Goal: Transaction & Acquisition: Purchase product/service

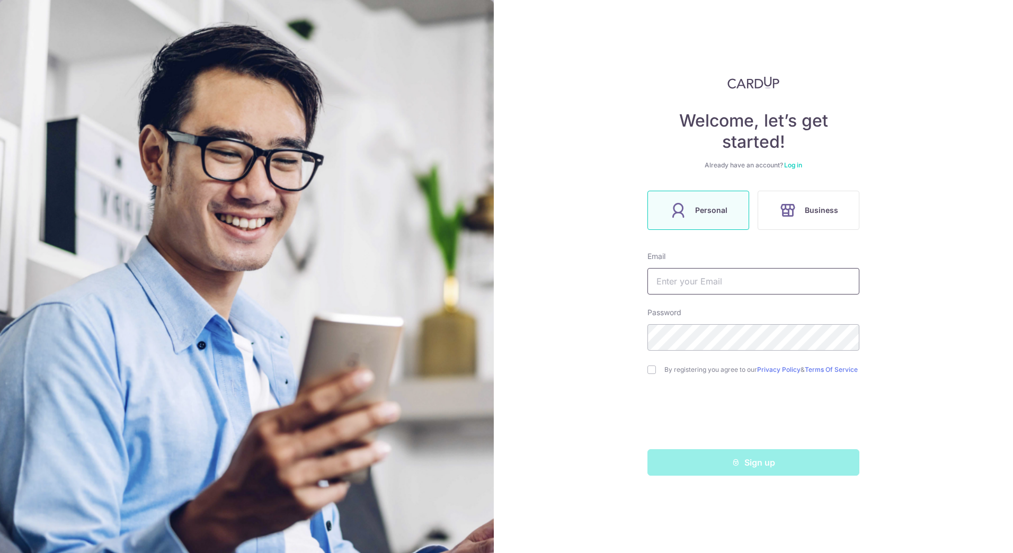
click at [754, 285] on input "text" at bounding box center [754, 281] width 212 height 26
type input "chialek.salt@gmail.com"
click at [655, 373] on input "checkbox" at bounding box center [652, 370] width 8 height 8
checkbox input "true"
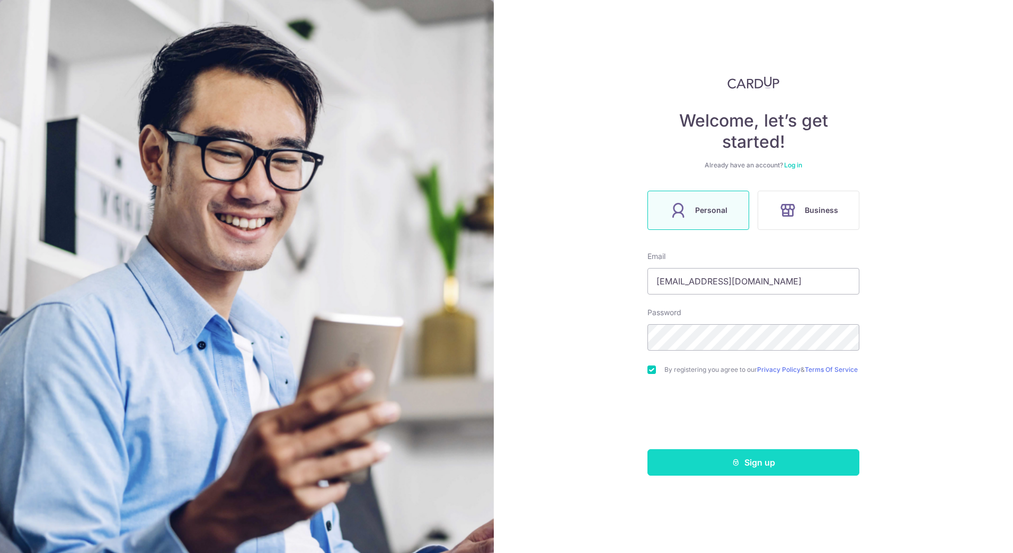
click at [697, 471] on button "Sign up" at bounding box center [754, 462] width 212 height 26
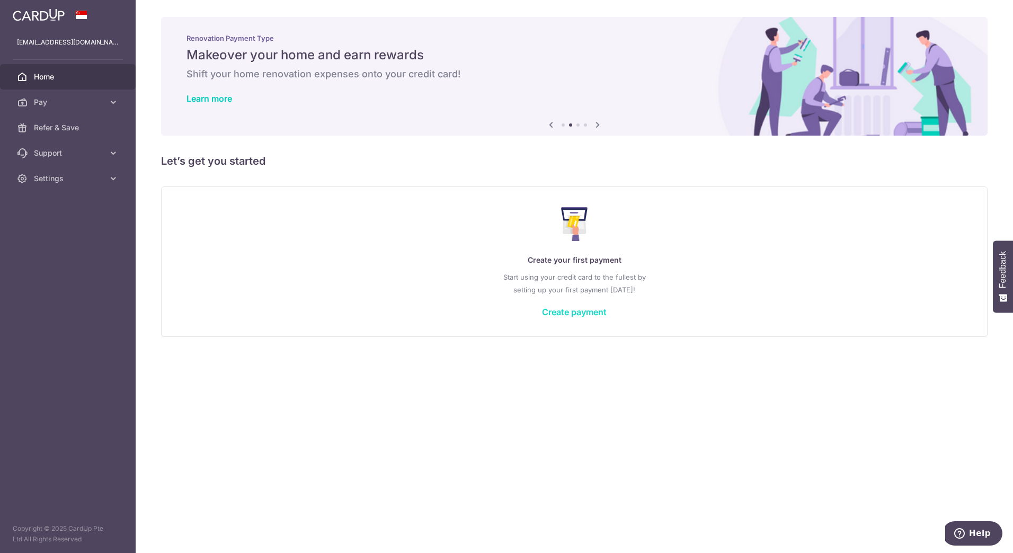
click at [583, 316] on link "Create payment" at bounding box center [574, 312] width 65 height 11
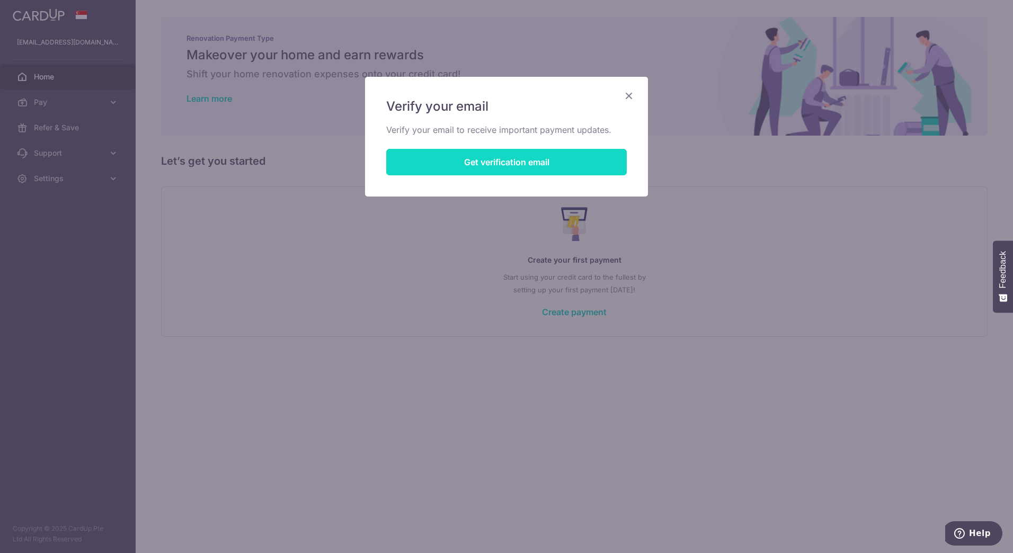
click at [545, 169] on button "Get verification email" at bounding box center [506, 162] width 241 height 26
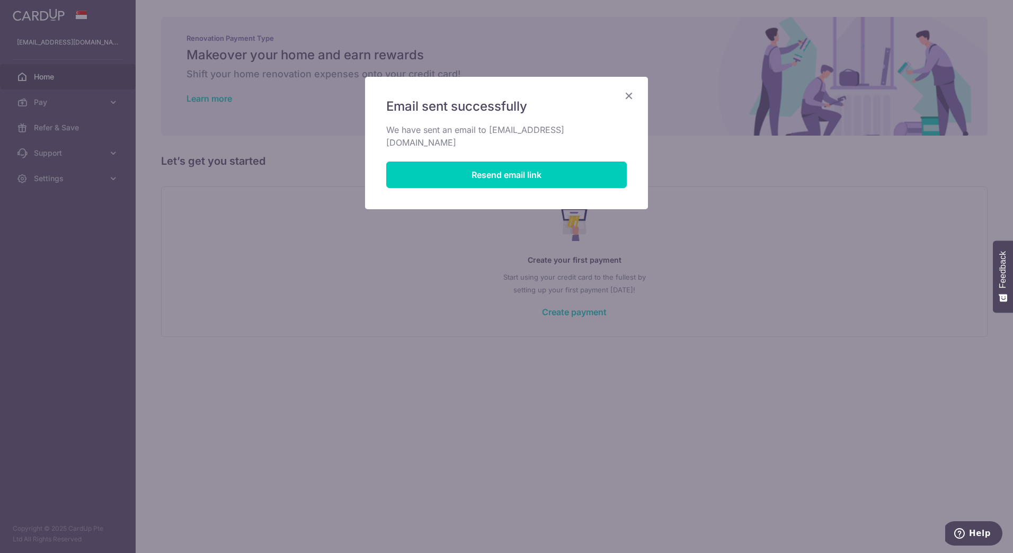
click at [630, 95] on icon "Close" at bounding box center [629, 95] width 13 height 13
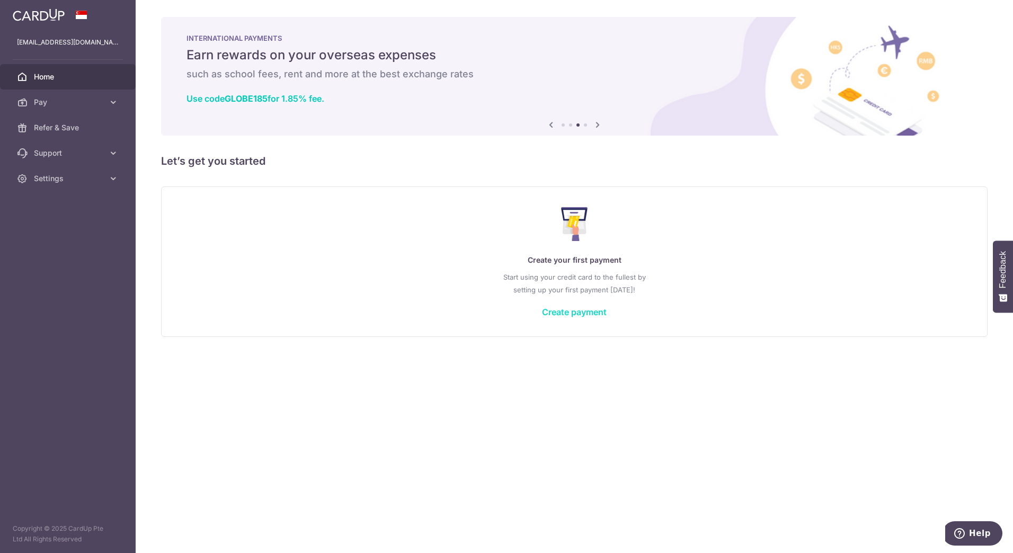
click at [583, 317] on link "Create payment" at bounding box center [574, 312] width 65 height 11
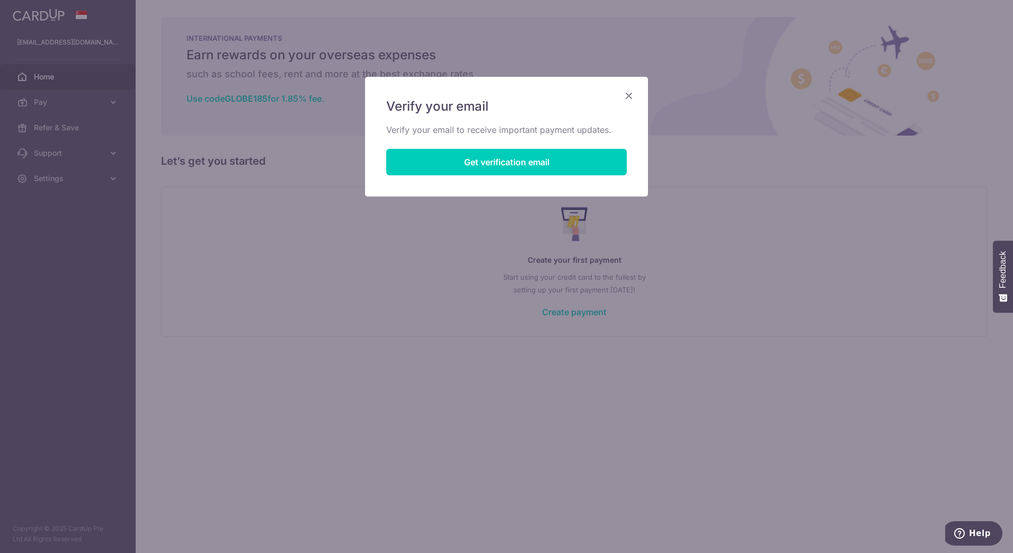
click at [629, 97] on icon "Close" at bounding box center [629, 95] width 13 height 13
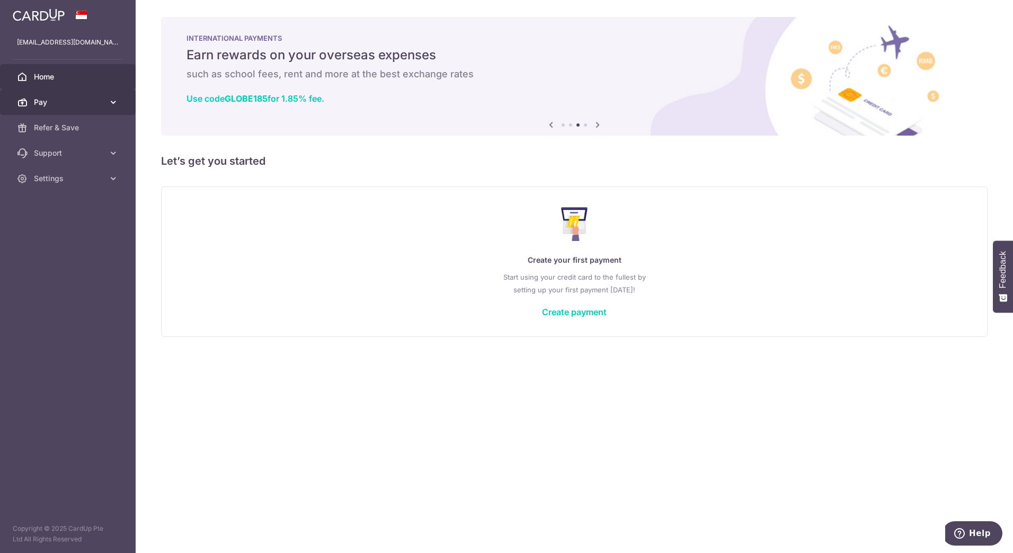
click at [82, 102] on span "Pay" at bounding box center [69, 102] width 70 height 11
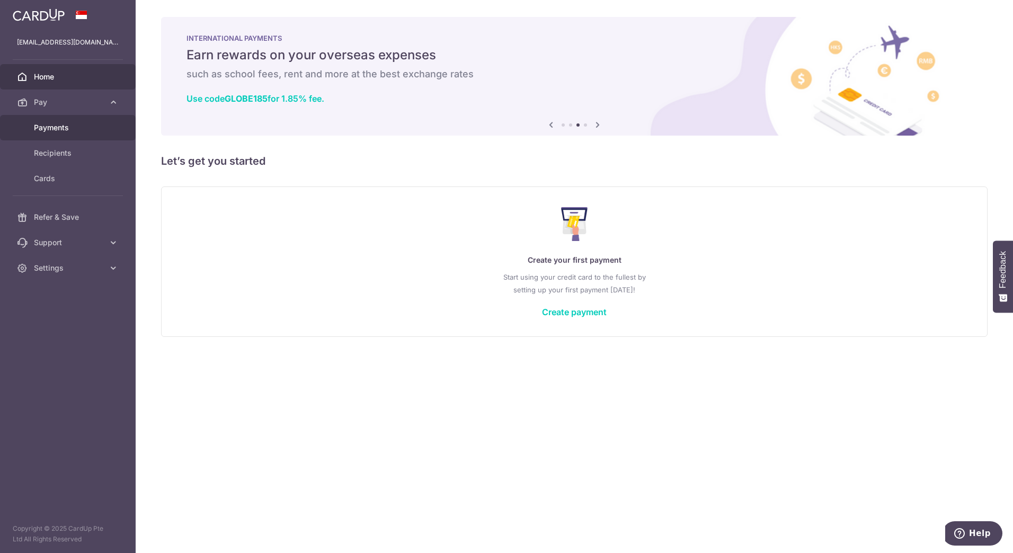
click at [57, 128] on span "Payments" at bounding box center [69, 127] width 70 height 11
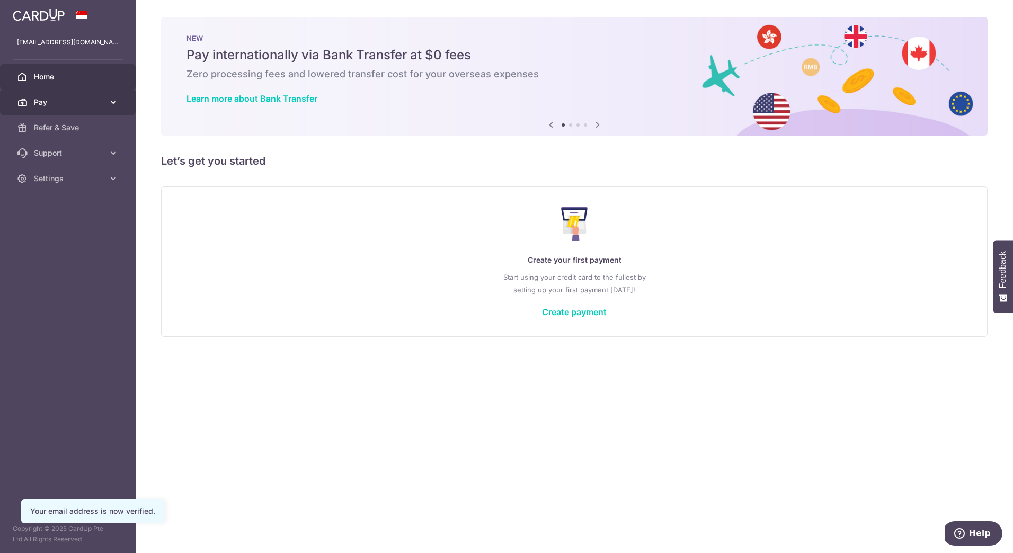
click at [86, 107] on span "Pay" at bounding box center [69, 102] width 70 height 11
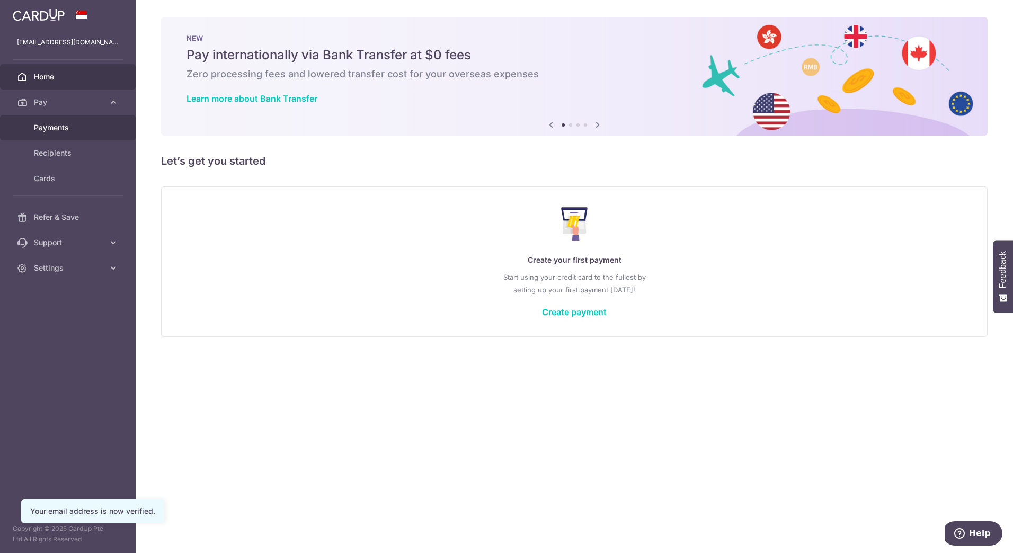
click at [58, 129] on span "Payments" at bounding box center [69, 127] width 70 height 11
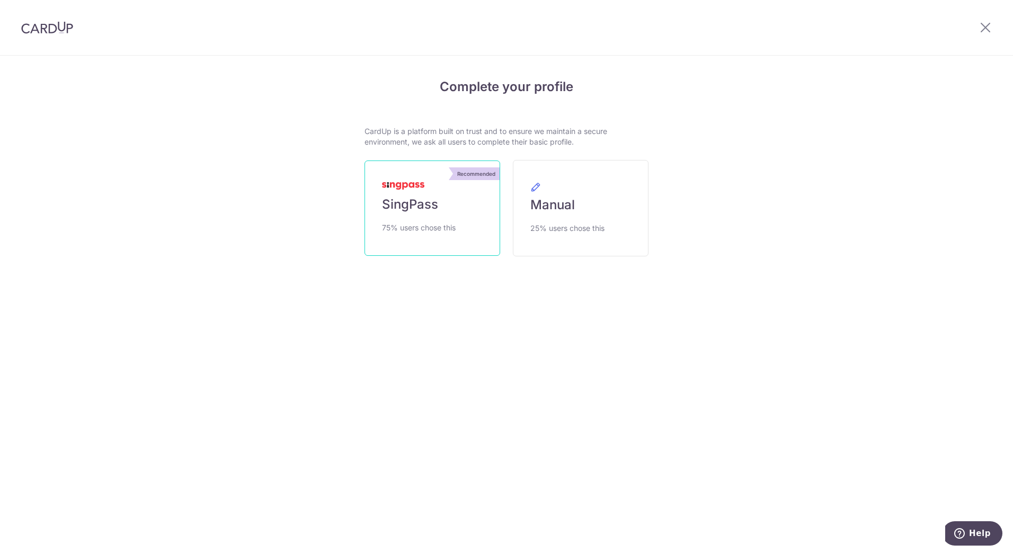
click at [437, 212] on span "SingPass" at bounding box center [410, 204] width 56 height 17
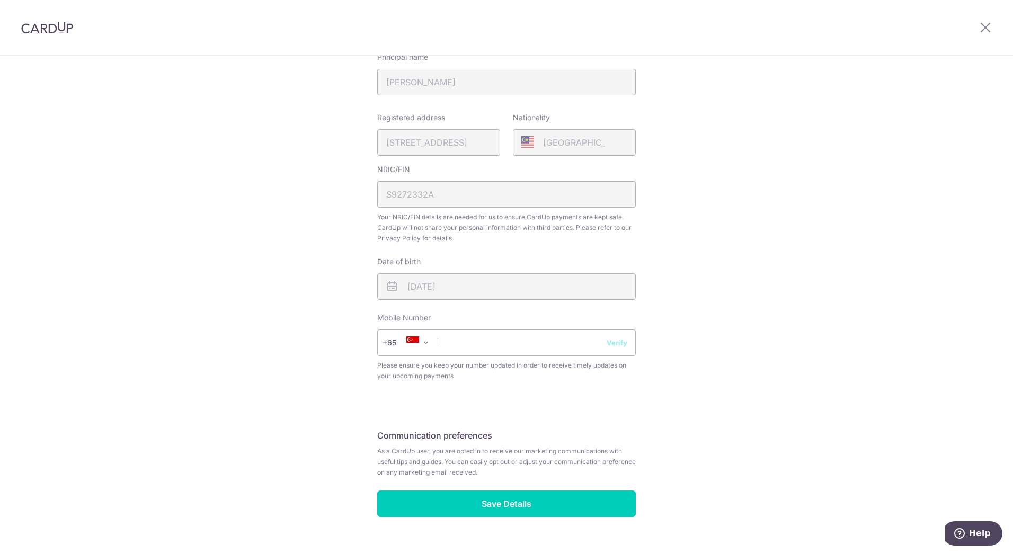
scroll to position [212, 0]
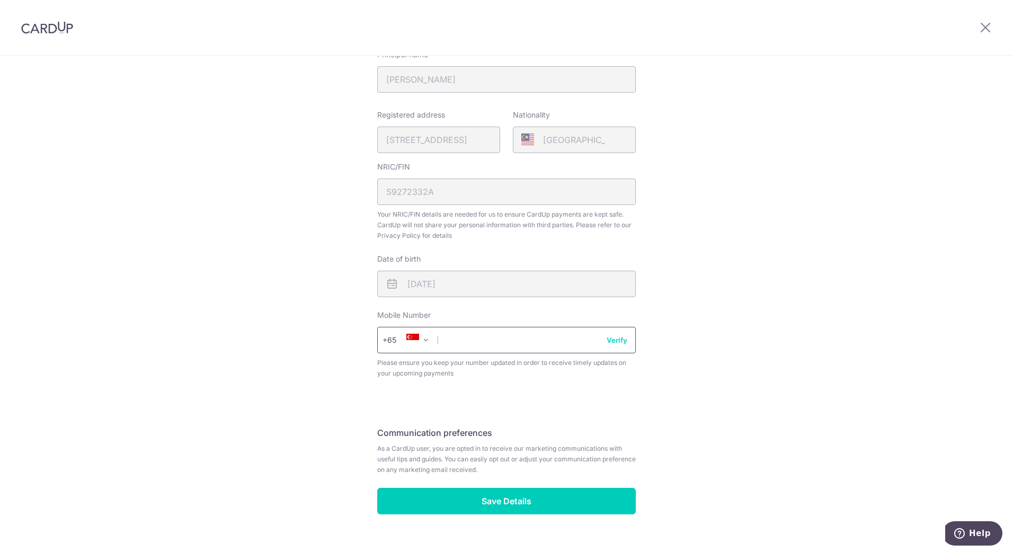
click at [509, 343] on input "text" at bounding box center [506, 340] width 259 height 26
type input "81188364"
click at [615, 341] on button "Verify" at bounding box center [617, 340] width 21 height 11
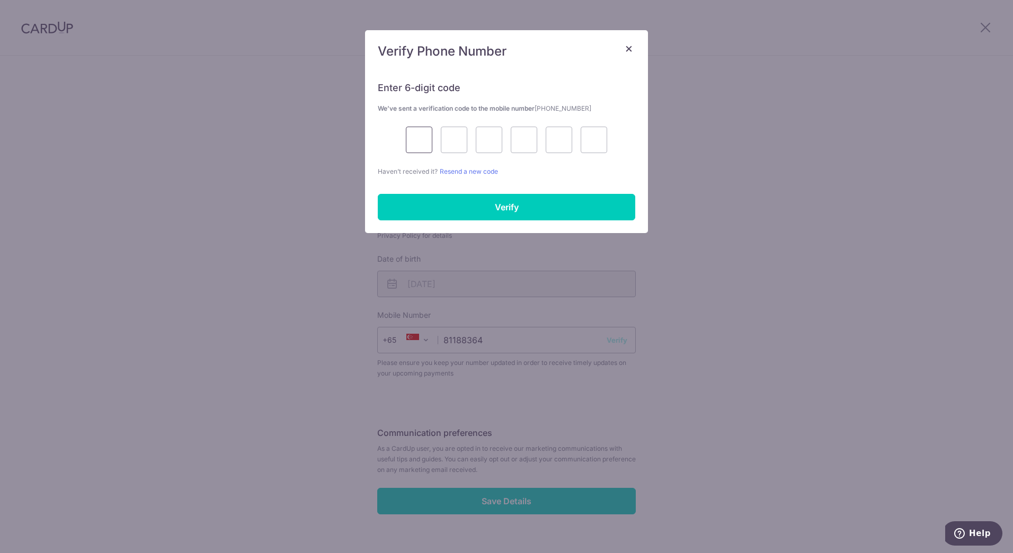
drag, startPoint x: 411, startPoint y: 132, endPoint x: 422, endPoint y: 138, distance: 12.3
click at [418, 135] on input "text" at bounding box center [419, 140] width 26 height 26
type input "9"
type input "5"
type input "1"
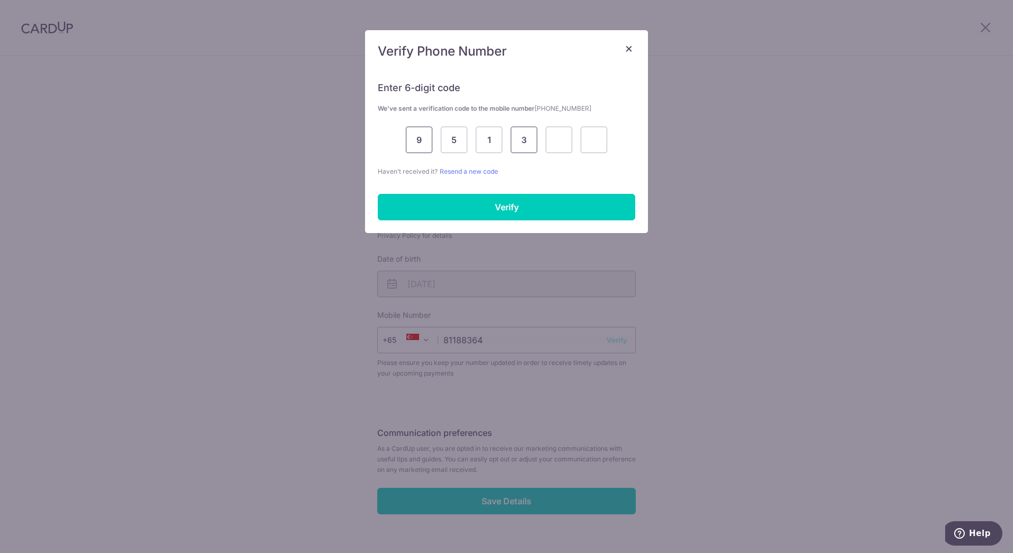
type input "3"
type input "6"
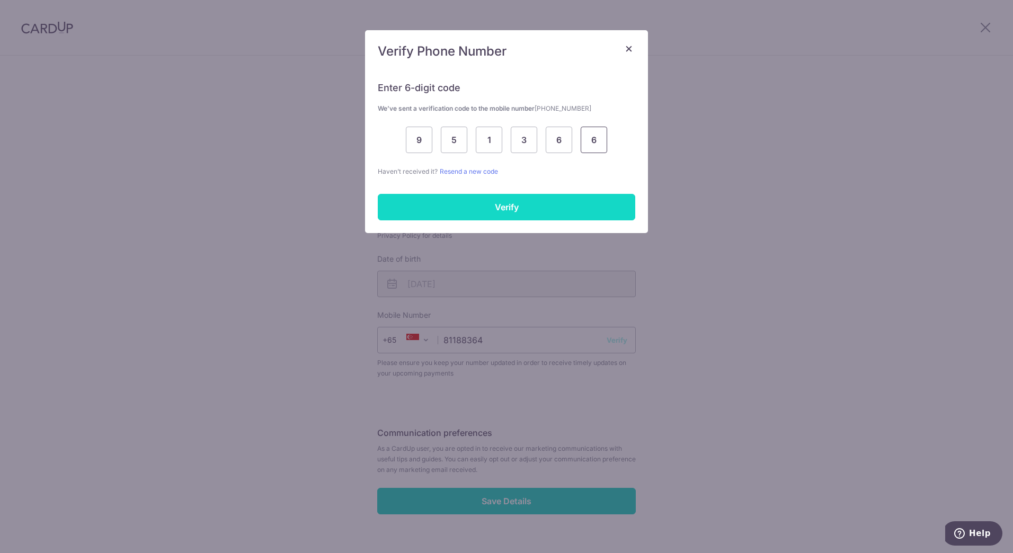
type input "6"
click at [521, 207] on input "Verify" at bounding box center [507, 207] width 258 height 26
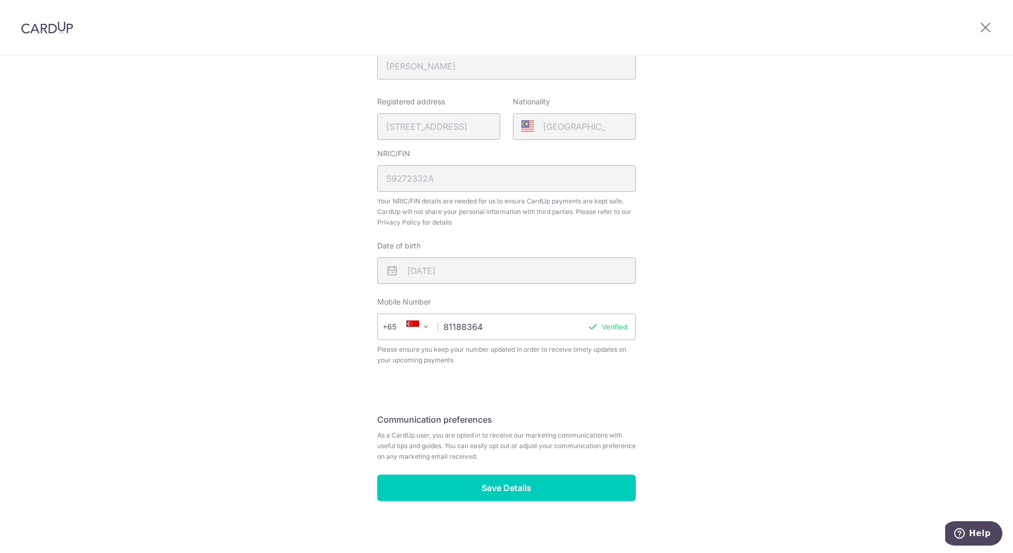
scroll to position [232, 0]
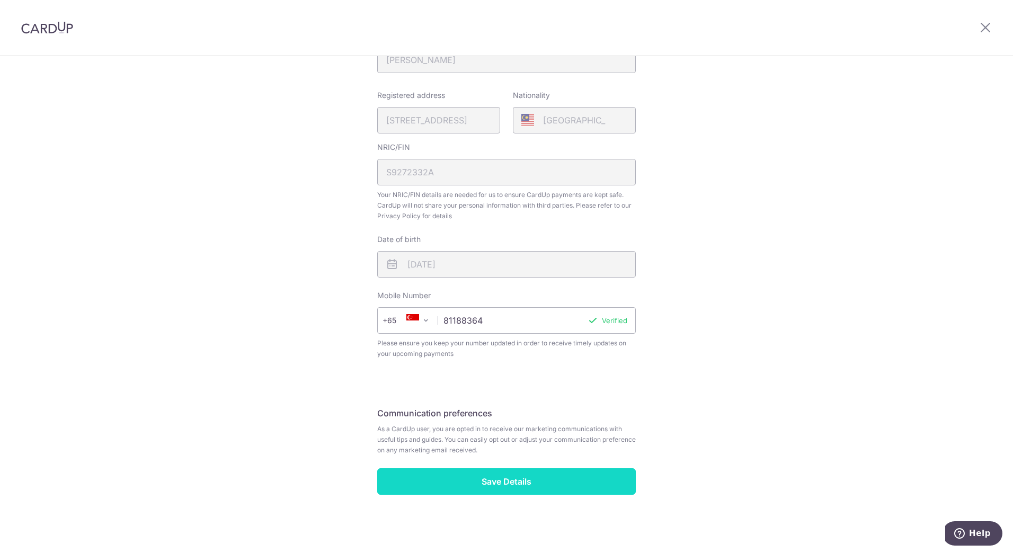
click at [517, 478] on input "Save Details" at bounding box center [506, 481] width 259 height 26
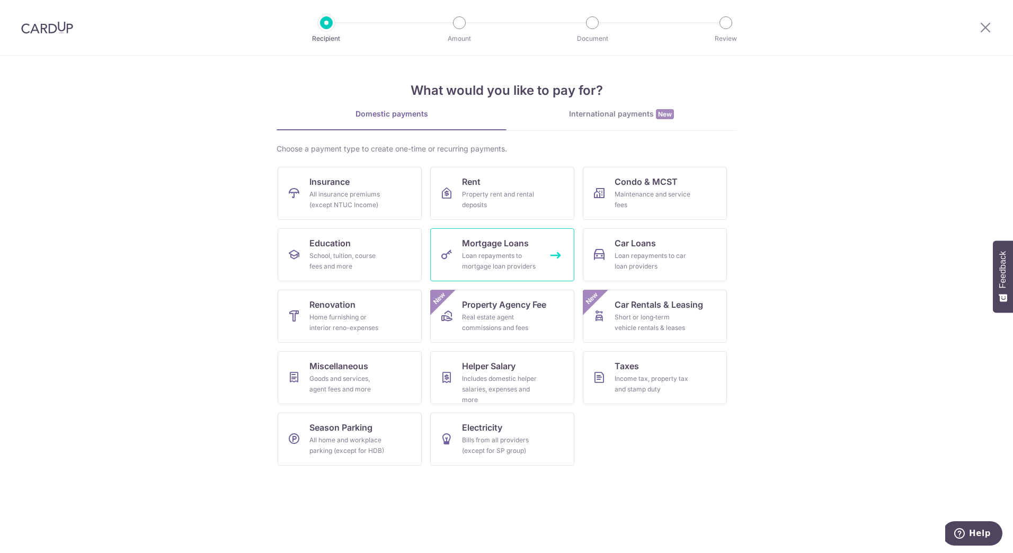
click at [516, 254] on div "Loan repayments to mortgage loan providers" at bounding box center [500, 261] width 76 height 21
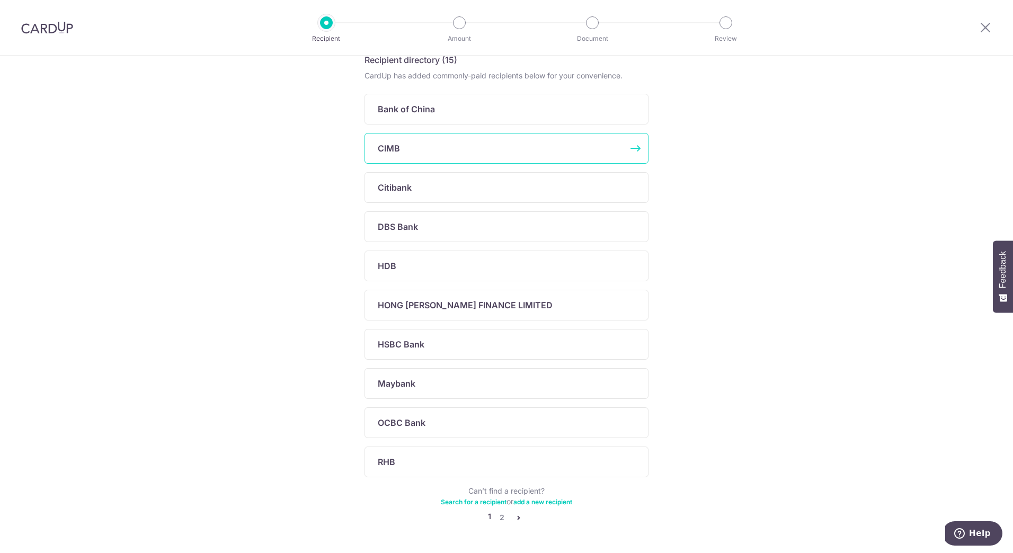
scroll to position [216, 0]
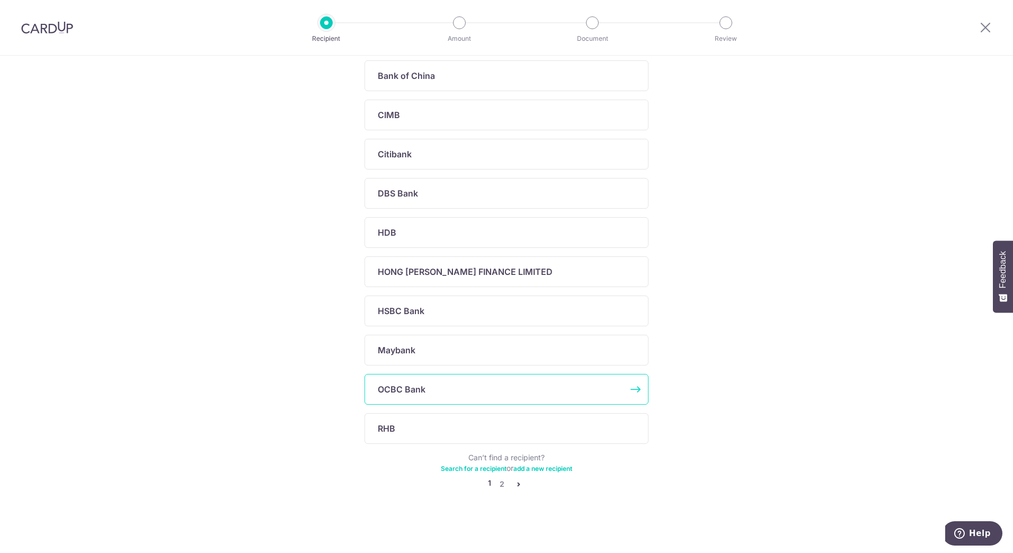
click at [541, 386] on div "OCBC Bank" at bounding box center [500, 389] width 245 height 13
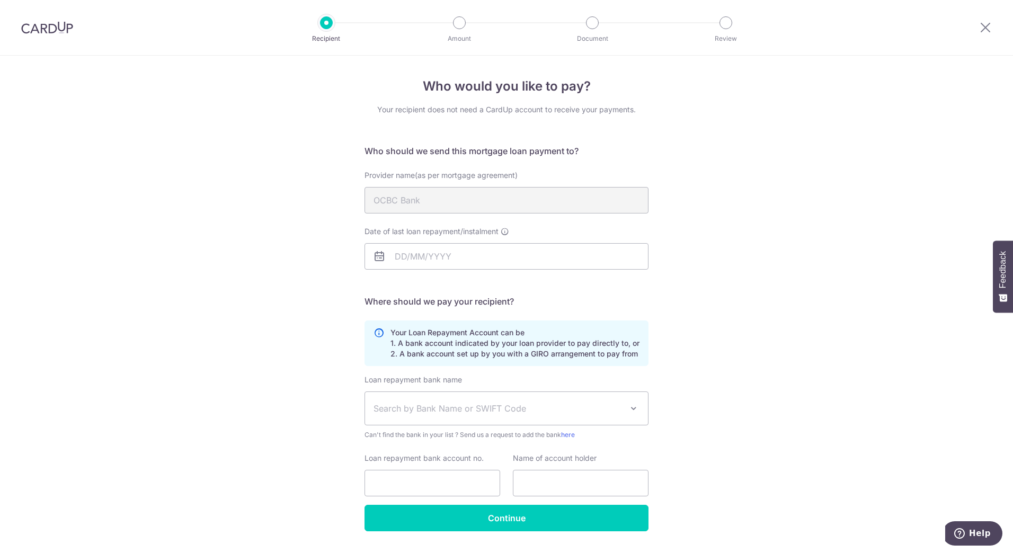
click at [729, 286] on div "Who would you like to pay? Your recipient does not need a CardUp account to rec…" at bounding box center [506, 319] width 1013 height 526
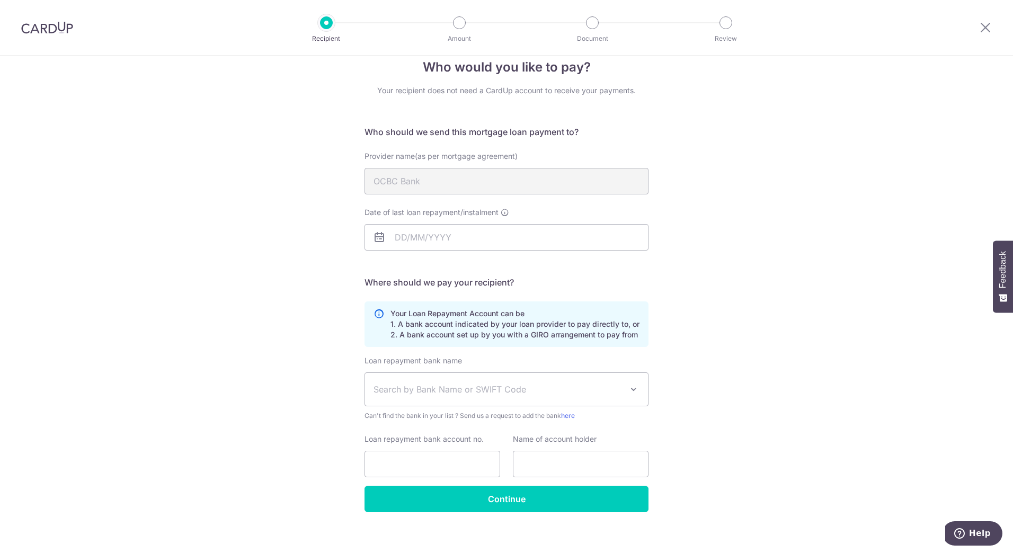
scroll to position [28, 0]
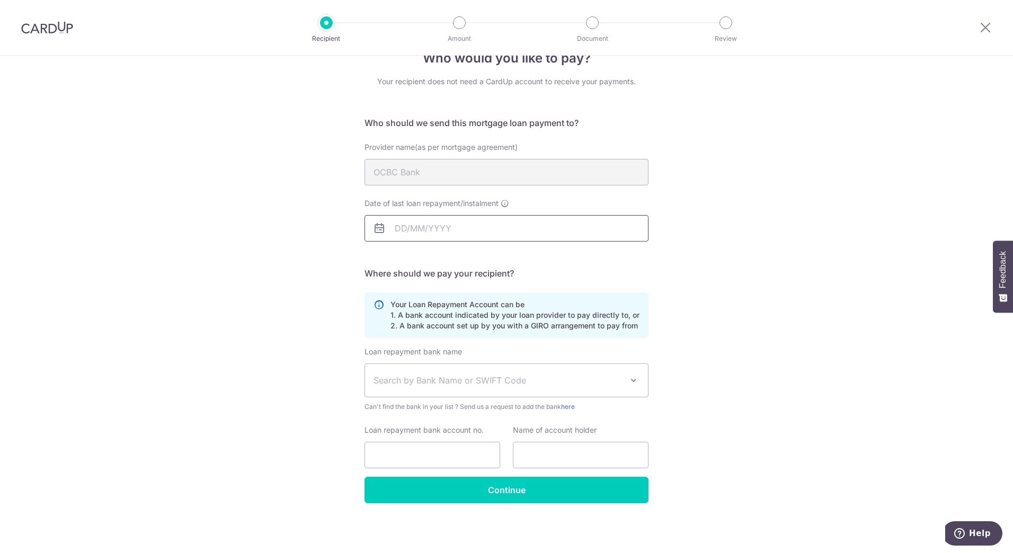
click at [544, 230] on input "Date of last loan repayment/instalment" at bounding box center [507, 228] width 284 height 26
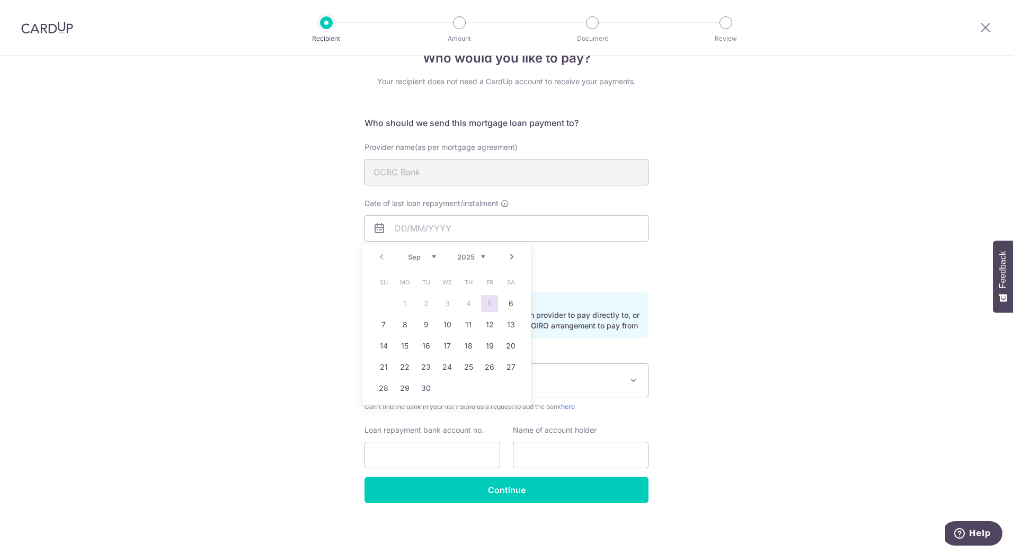
click at [410, 304] on table "Su Mo Tu We Th Fr Sa 1 2 3 4 5 6 7 8 9 10 11 12 13 14 15 16 17 18 19 20 21 22 2…" at bounding box center [447, 335] width 148 height 127
click at [402, 305] on table "Su Mo Tu We Th Fr Sa 1 2 3 4 5 6 7 8 9 10 11 12 13 14 15 16 17 18 19 20 21 22 2…" at bounding box center [447, 335] width 148 height 127
click at [383, 257] on div "Prev Next Sep Oct Nov Dec 2025 2026 2027 2028 2029 2030 2031 2032 2033 2034 2035" at bounding box center [446, 256] width 169 height 25
click at [511, 257] on link "Next" at bounding box center [512, 257] width 13 height 13
click at [448, 302] on link "1" at bounding box center [447, 303] width 17 height 17
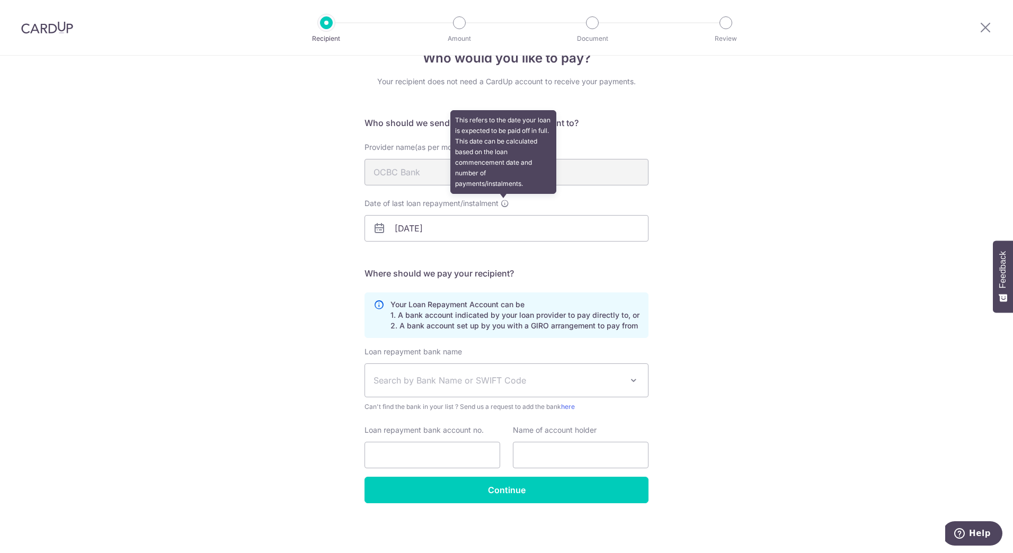
click at [503, 205] on icon at bounding box center [505, 203] width 8 height 8
click at [503, 215] on input "01/10/2025" at bounding box center [507, 228] width 284 height 26
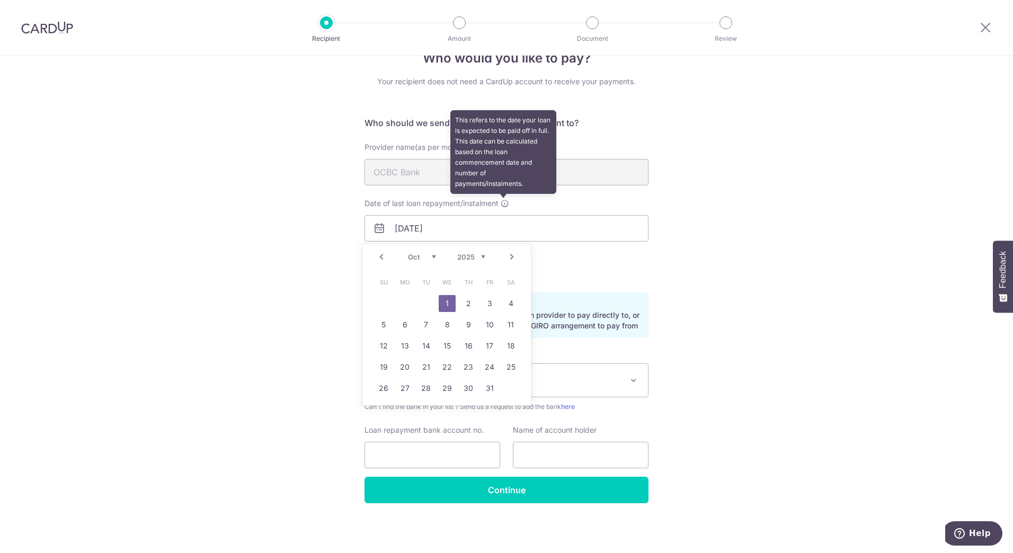
click at [503, 205] on icon at bounding box center [505, 203] width 8 height 8
click at [503, 215] on input "01/10/2025" at bounding box center [507, 228] width 284 height 26
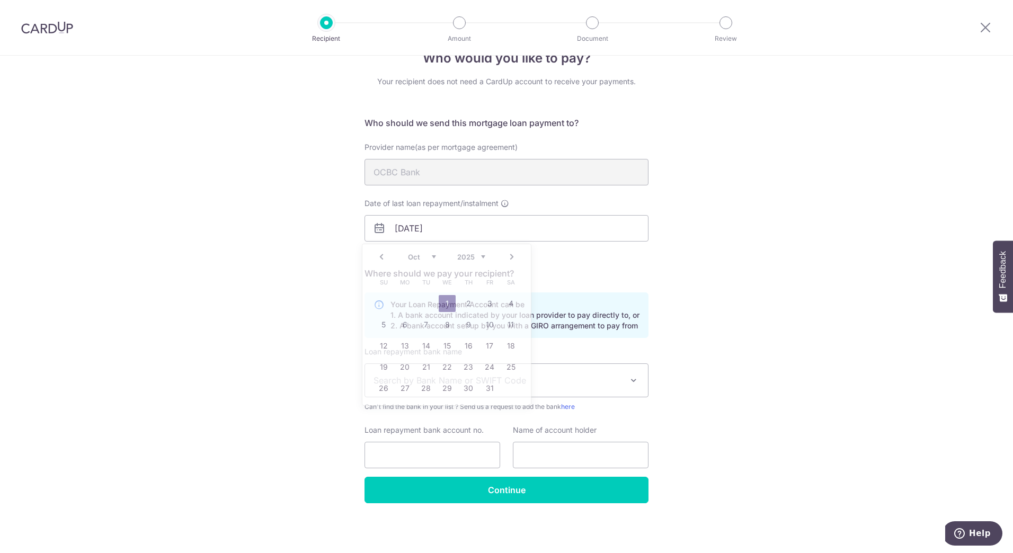
click at [730, 260] on div "Who would you like to pay? Your recipient does not need a CardUp account to rec…" at bounding box center [506, 291] width 1013 height 526
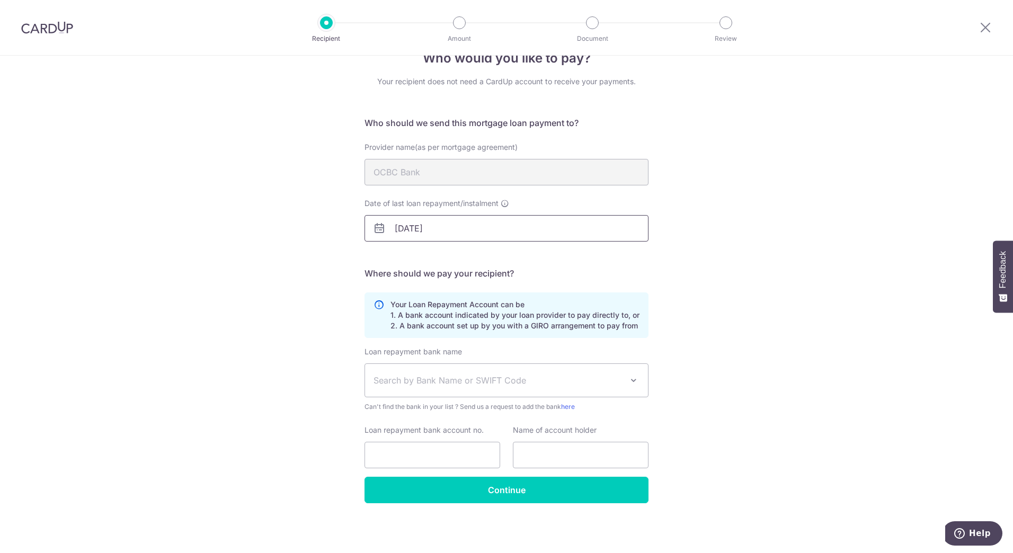
click at [451, 230] on input "01/10/2025" at bounding box center [507, 228] width 284 height 26
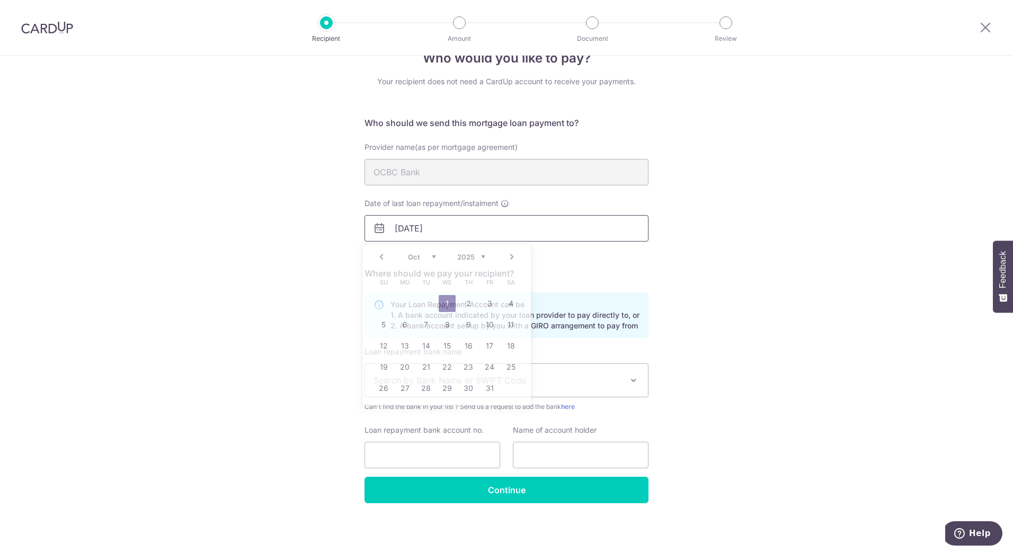
click at [451, 230] on input "01/10/2025" at bounding box center [507, 228] width 284 height 26
type input "01/01/2029"
click at [407, 304] on link "1" at bounding box center [404, 303] width 17 height 17
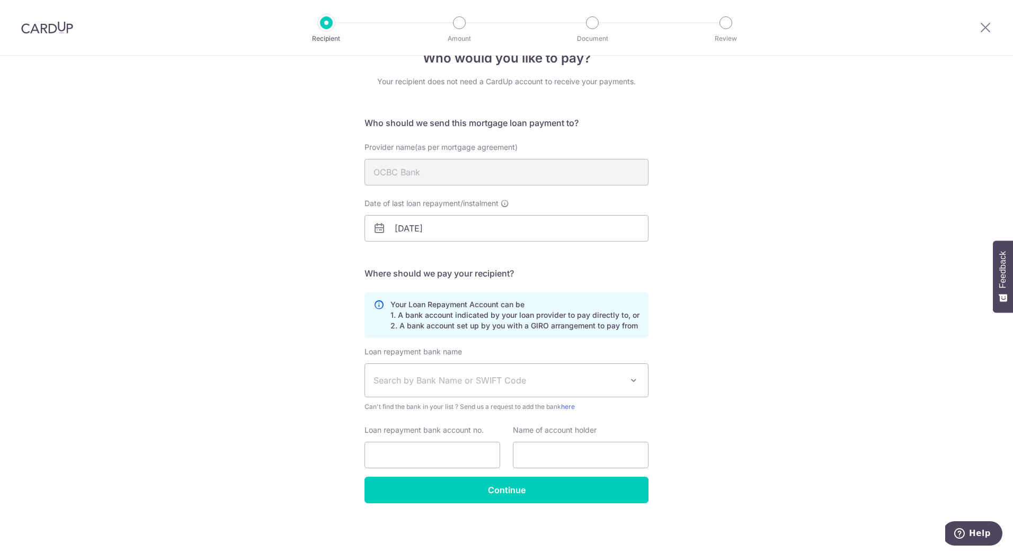
click at [748, 266] on div "Who would you like to pay? Your recipient does not need a CardUp account to rec…" at bounding box center [506, 291] width 1013 height 526
click at [510, 317] on p "Your Loan Repayment Account can be 1. A bank account indicated by your loan pro…" at bounding box center [515, 315] width 249 height 32
drag, startPoint x: 510, startPoint y: 317, endPoint x: 476, endPoint y: 328, distance: 35.5
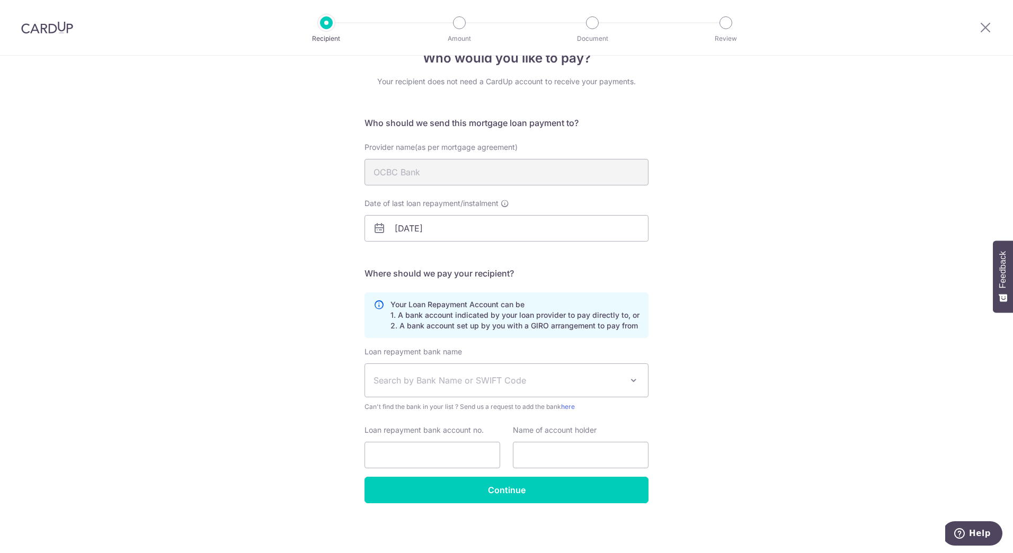
click at [476, 328] on p "Your Loan Repayment Account can be 1. A bank account indicated by your loan pro…" at bounding box center [515, 315] width 249 height 32
drag, startPoint x: 417, startPoint y: 327, endPoint x: 642, endPoint y: 325, distance: 225.2
click at [642, 325] on div "Your Loan Repayment Account can be 1. A bank account indicated by your loan pro…" at bounding box center [507, 316] width 284 height 46
drag, startPoint x: 642, startPoint y: 325, endPoint x: 578, endPoint y: 332, distance: 64.5
click at [578, 332] on div "Your Loan Repayment Account can be 1. A bank account indicated by your loan pro…" at bounding box center [507, 316] width 284 height 46
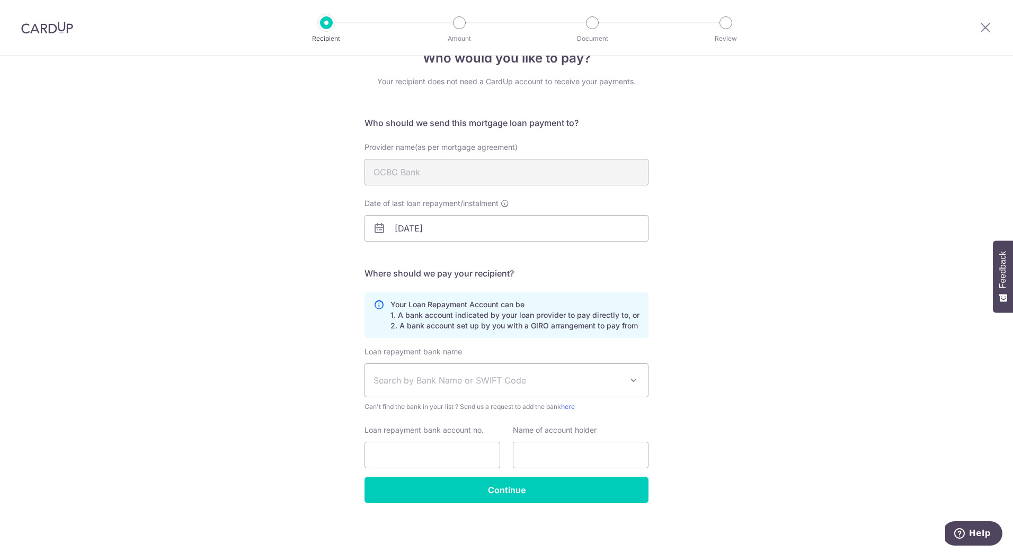
click at [578, 326] on p "Your Loan Repayment Account can be 1. A bank account indicated by your loan pro…" at bounding box center [515, 315] width 249 height 32
drag, startPoint x: 578, startPoint y: 326, endPoint x: 531, endPoint y: 329, distance: 46.7
click at [531, 329] on p "Your Loan Repayment Account can be 1. A bank account indicated by your loan pro…" at bounding box center [515, 315] width 249 height 32
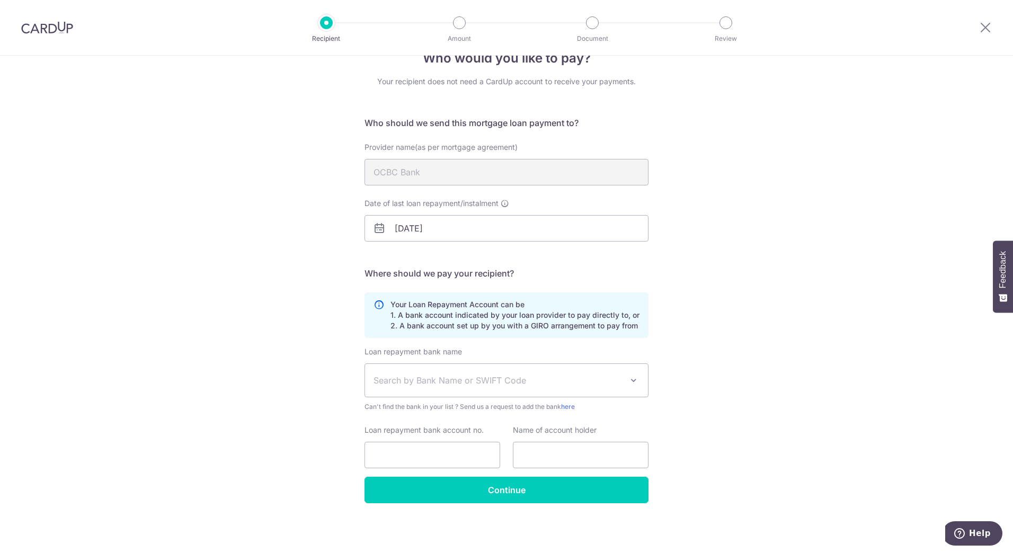
click at [508, 383] on span "Search by Bank Name or SWIFT Code" at bounding box center [498, 380] width 249 height 13
type input "ocbc"
click at [444, 446] on input "Loan repayment bank account no." at bounding box center [433, 455] width 136 height 26
select select "12"
click at [483, 453] on input "Loan repayment bank account no." at bounding box center [433, 455] width 136 height 26
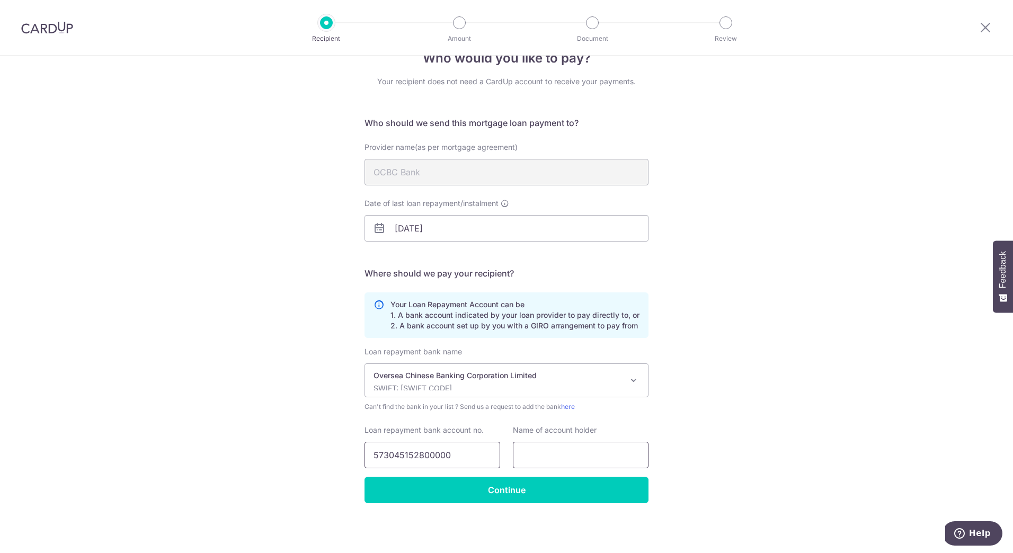
type input "573045152800000"
click at [534, 446] on input "text" at bounding box center [581, 455] width 136 height 26
type input "G"
type input "Housing Loan"
click at [456, 492] on input "Continue" at bounding box center [507, 490] width 284 height 26
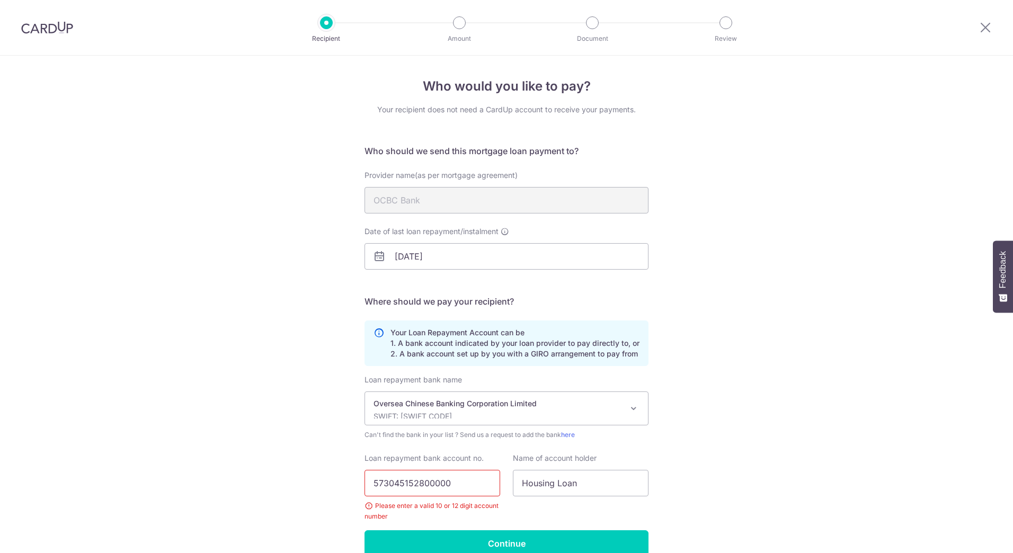
scroll to position [54, 0]
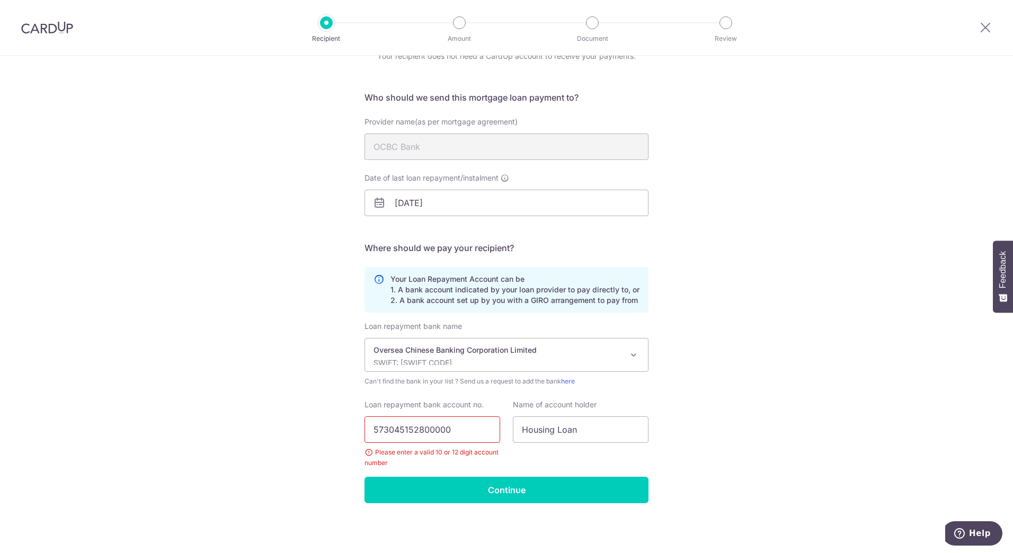
click at [377, 432] on input "573045152800000" at bounding box center [433, 430] width 136 height 26
click at [390, 432] on input "573045152800000" at bounding box center [433, 430] width 136 height 26
click at [399, 431] on input "573045152800000" at bounding box center [433, 430] width 136 height 26
click at [401, 431] on input "573045152800000" at bounding box center [433, 430] width 136 height 26
click at [409, 431] on input "573045152800000" at bounding box center [433, 430] width 136 height 26
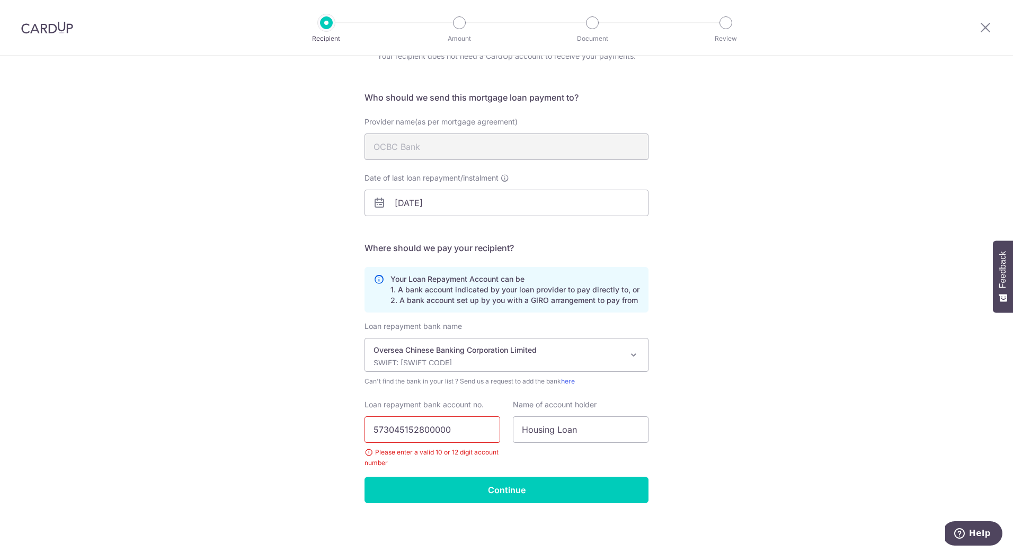
click at [417, 431] on input "573045152800000" at bounding box center [433, 430] width 136 height 26
click at [429, 430] on input "573045152800000" at bounding box center [433, 430] width 136 height 26
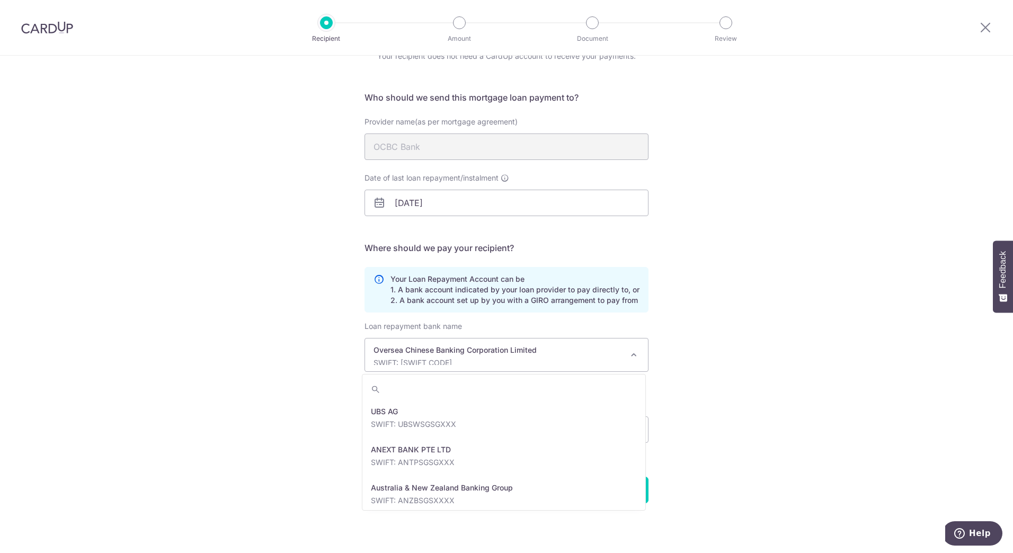
click at [533, 356] on div "Oversea Chinese Banking Corporation Limited SWIFT: OCBCSGSGXXX" at bounding box center [498, 355] width 249 height 20
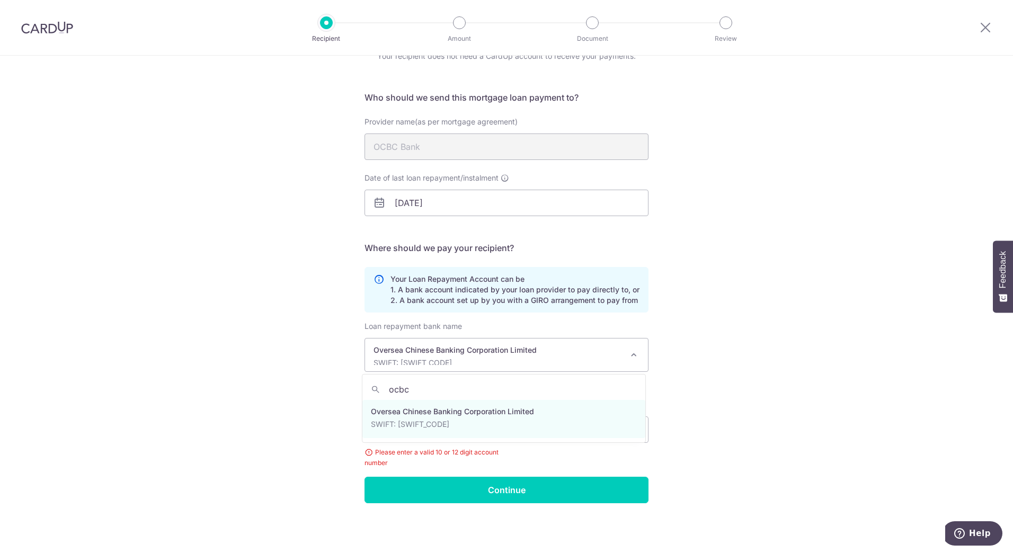
type input "ocbc"
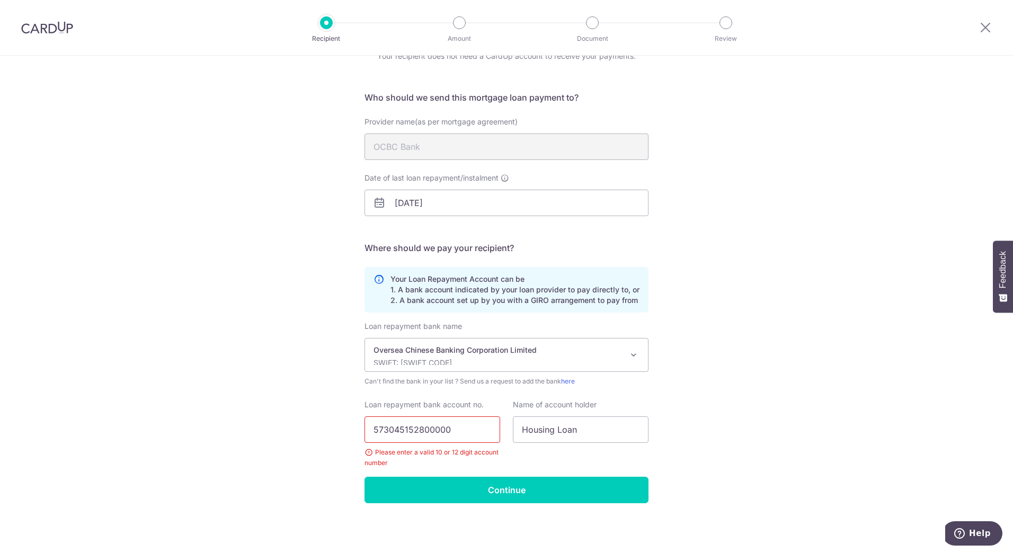
click at [392, 433] on input "573045152800000" at bounding box center [433, 430] width 136 height 26
click at [401, 434] on input "573045152800000" at bounding box center [433, 430] width 136 height 26
click at [409, 432] on input "573045152800000" at bounding box center [433, 430] width 136 height 26
click at [419, 431] on input "573045152800000" at bounding box center [433, 430] width 136 height 26
click at [431, 431] on input "573045152800000" at bounding box center [433, 430] width 136 height 26
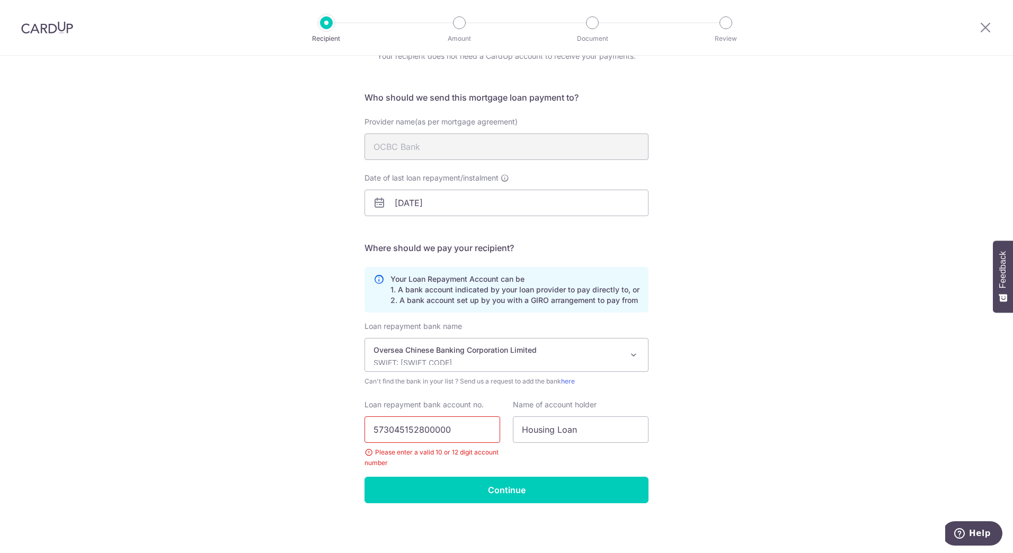
click at [440, 432] on input "573045152800000" at bounding box center [433, 430] width 136 height 26
click at [450, 432] on input "573045152800000" at bounding box center [433, 430] width 136 height 26
click at [746, 436] on div "Who would you like to pay? Your recipient does not need a CardUp account to rec…" at bounding box center [506, 277] width 1013 height 551
click at [456, 434] on input "573045152800000" at bounding box center [433, 430] width 136 height 26
type input "5730451528"
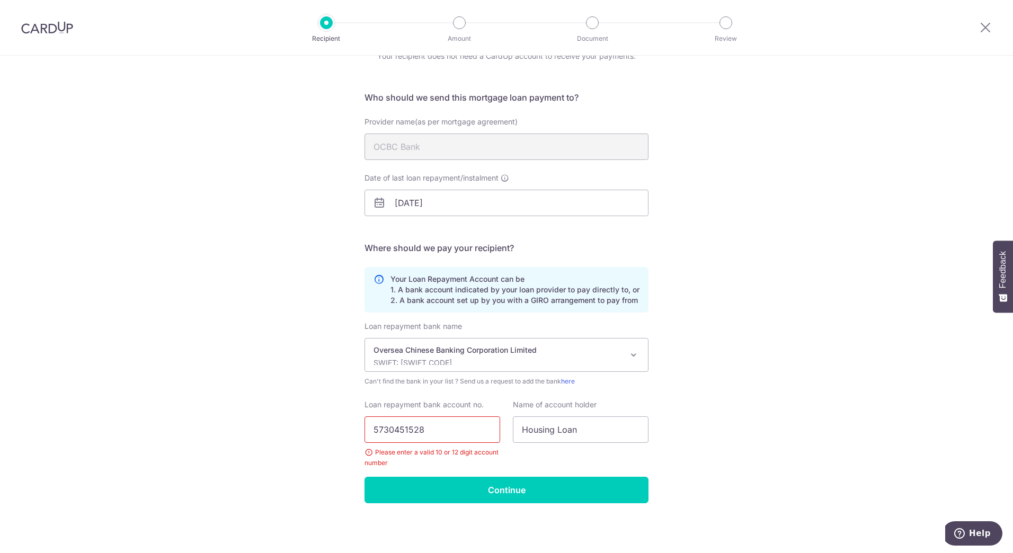
click at [701, 341] on div "Who would you like to pay? Your recipient does not need a CardUp account to rec…" at bounding box center [506, 277] width 1013 height 551
click at [477, 494] on input "Continue" at bounding box center [507, 490] width 284 height 26
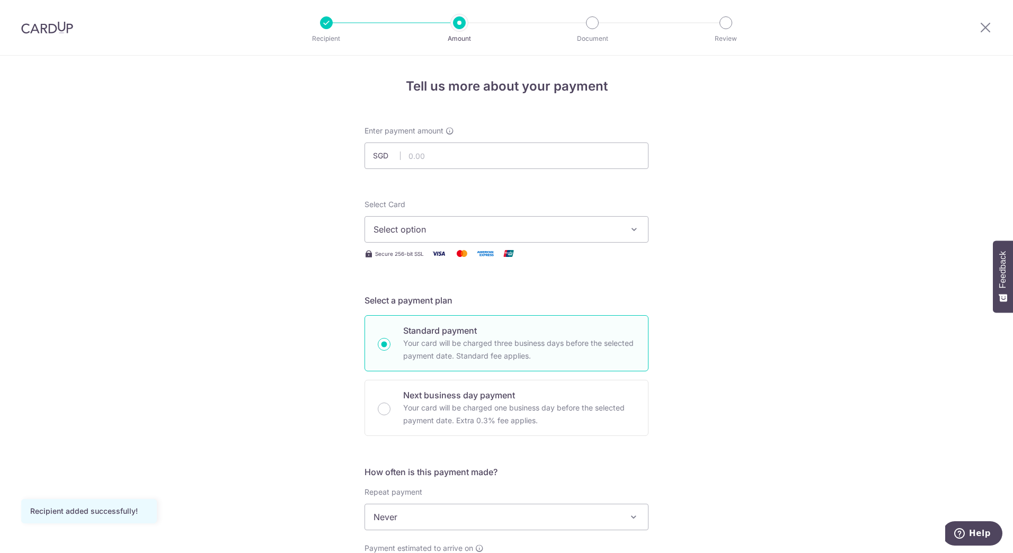
click at [731, 296] on div "Tell us more about your payment Enter payment amount SGD Recipient added succes…" at bounding box center [506, 535] width 1013 height 959
click at [537, 236] on button "Select option" at bounding box center [507, 229] width 284 height 26
click at [541, 231] on span "Select option" at bounding box center [497, 229] width 247 height 13
click at [753, 266] on div "Tell us more about your payment Enter payment amount SGD Recipient added succes…" at bounding box center [506, 535] width 1013 height 959
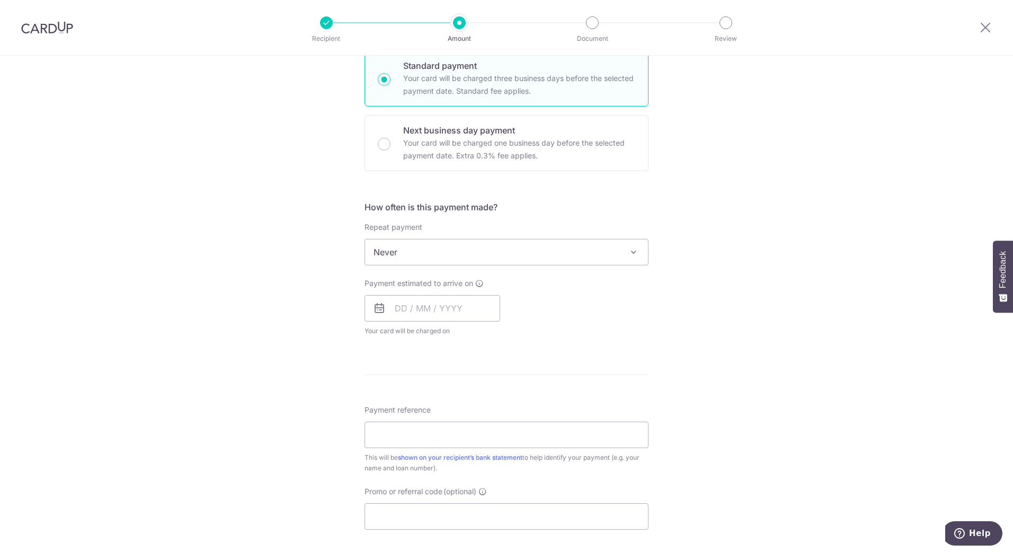
scroll to position [461, 0]
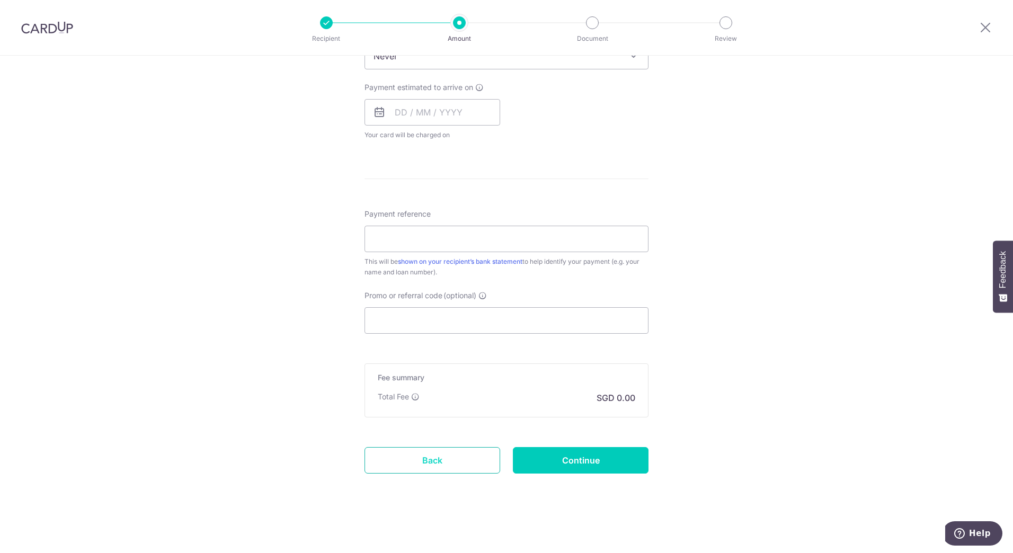
click at [437, 467] on link "Back" at bounding box center [433, 460] width 136 height 26
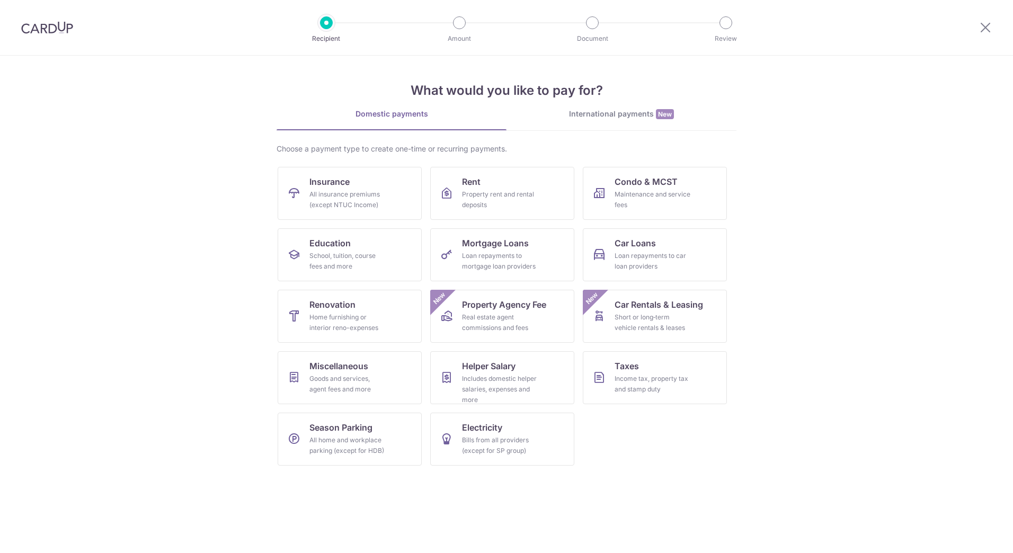
click at [818, 380] on section "What would you like to pay for? Domestic payments International payments New Ch…" at bounding box center [506, 305] width 1013 height 498
click at [387, 201] on link "Insurance All insurance premiums (except NTUC Income)" at bounding box center [350, 193] width 144 height 53
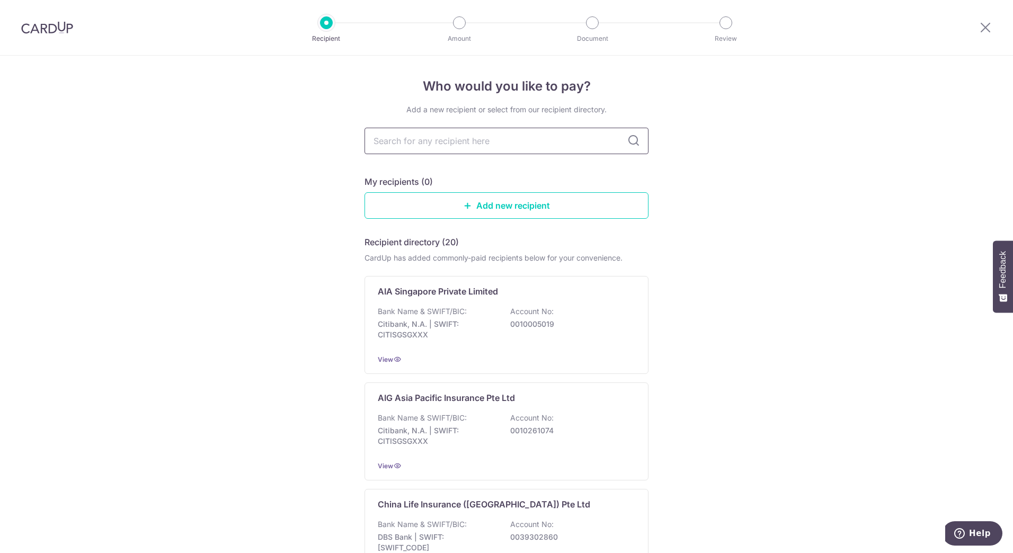
click at [501, 138] on input "text" at bounding box center [507, 141] width 284 height 26
type input "fwd"
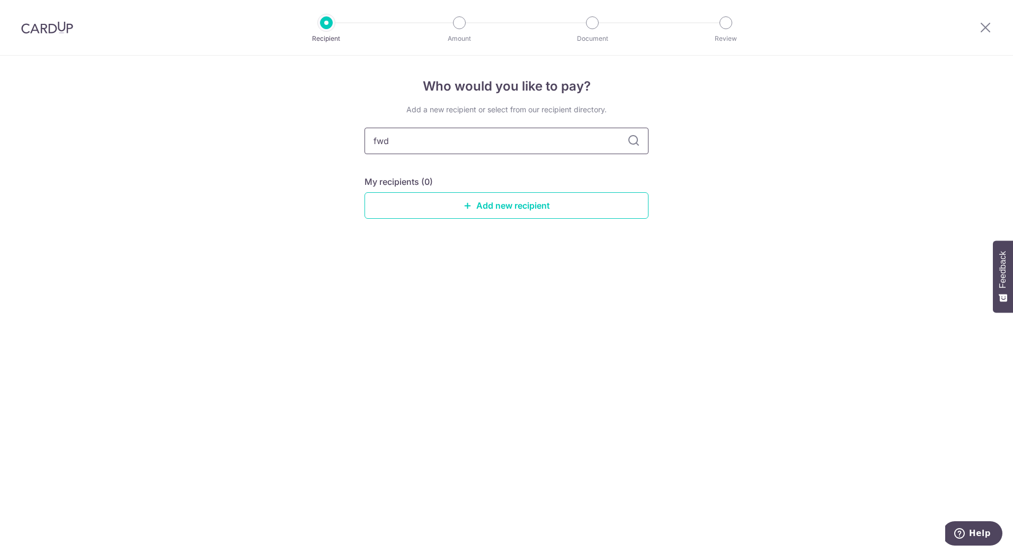
click at [501, 138] on input "fwd" at bounding box center [507, 141] width 284 height 26
type input "fwd"
click at [501, 138] on input "fwd" at bounding box center [507, 141] width 284 height 26
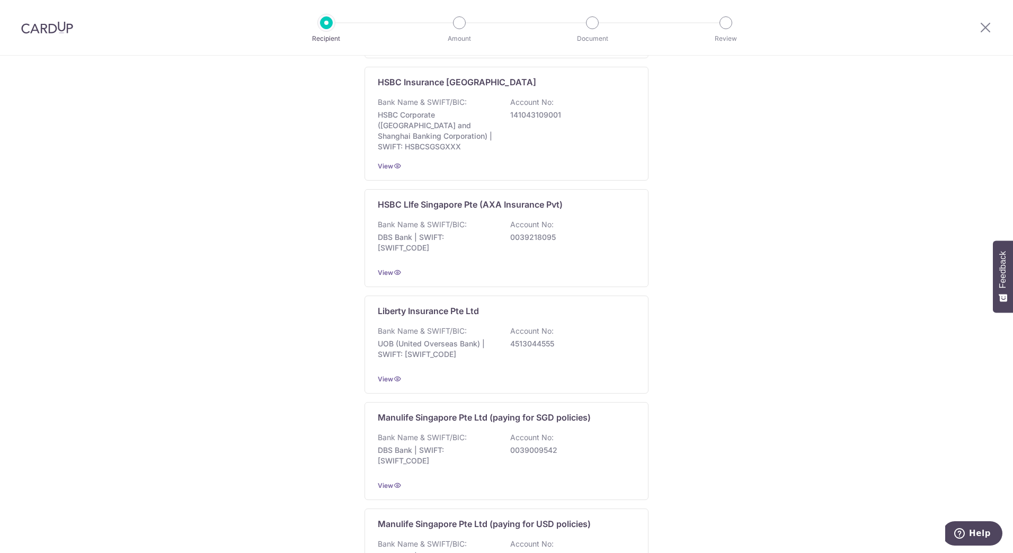
scroll to position [894, 0]
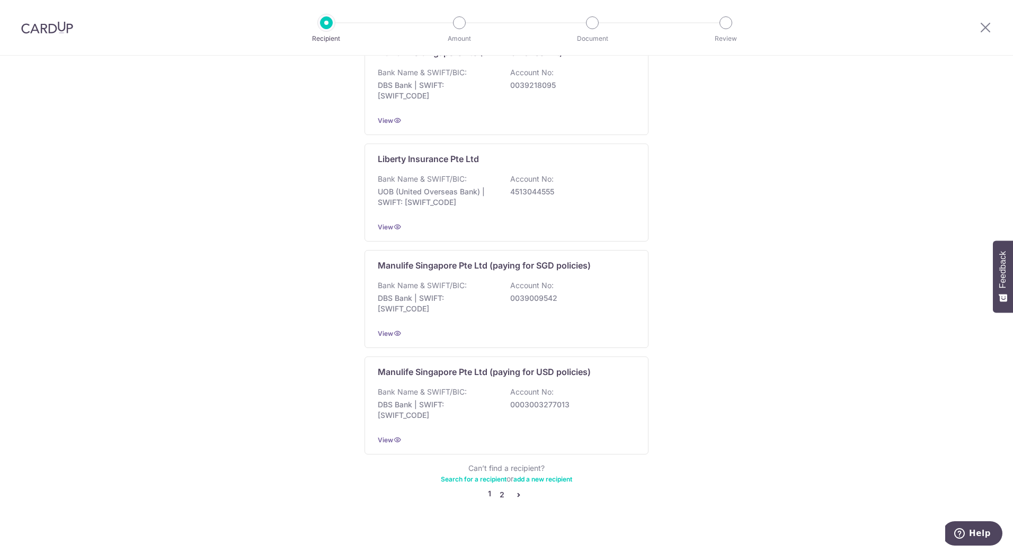
click at [503, 489] on link "2" at bounding box center [502, 495] width 13 height 13
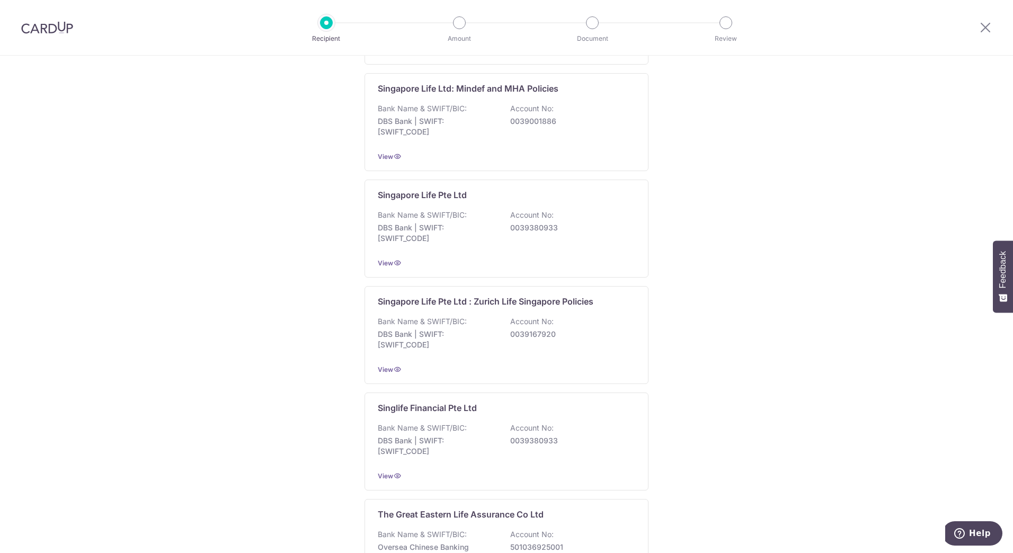
scroll to position [899, 0]
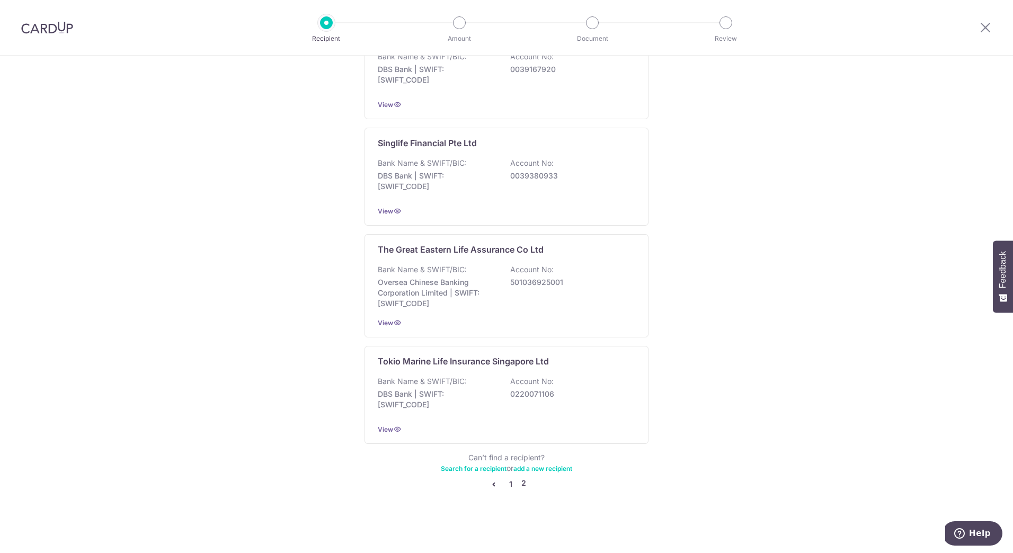
click at [511, 487] on link "1" at bounding box center [511, 484] width 13 height 13
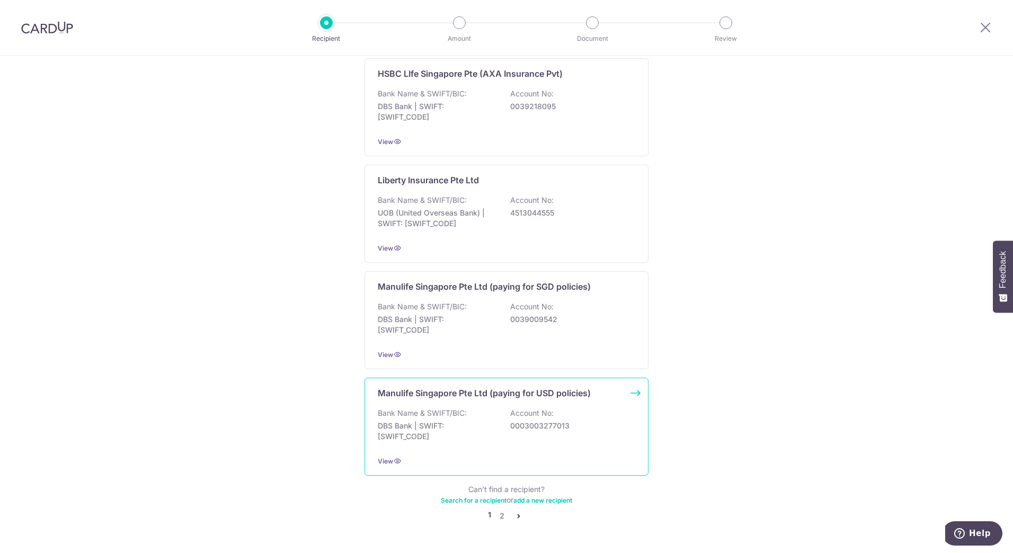
scroll to position [894, 0]
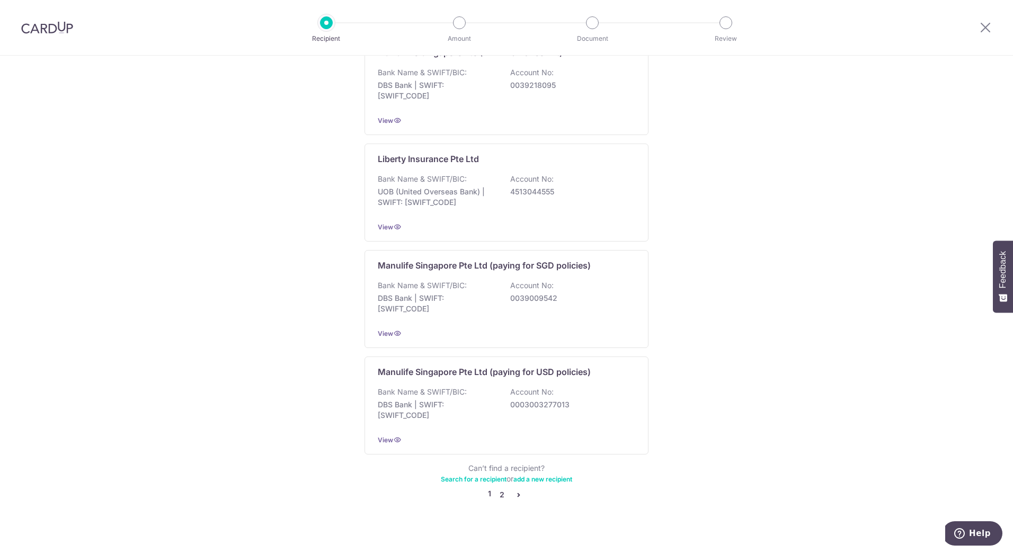
click at [497, 489] on link "2" at bounding box center [502, 495] width 13 height 13
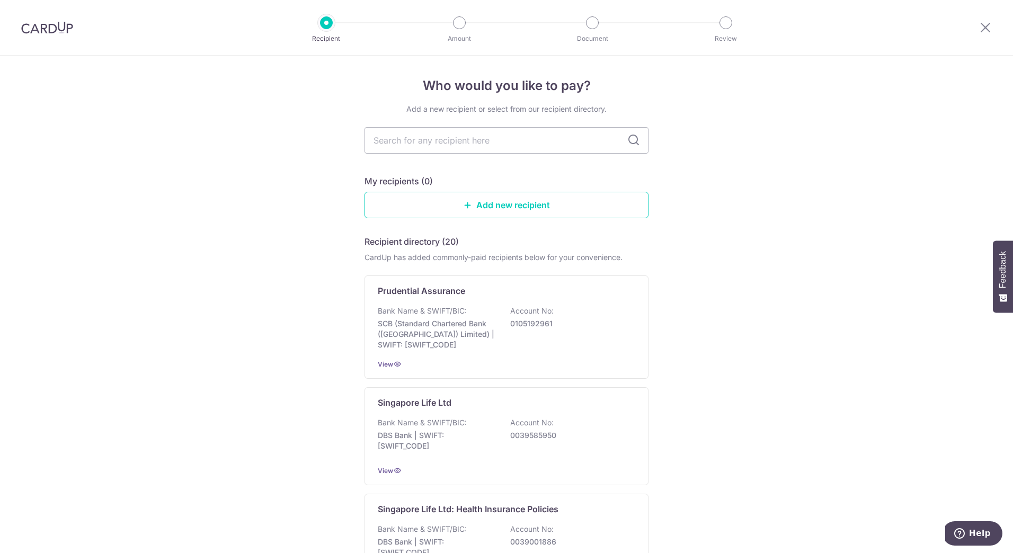
scroll to position [0, 0]
click at [515, 204] on link "Add new recipient" at bounding box center [507, 205] width 284 height 26
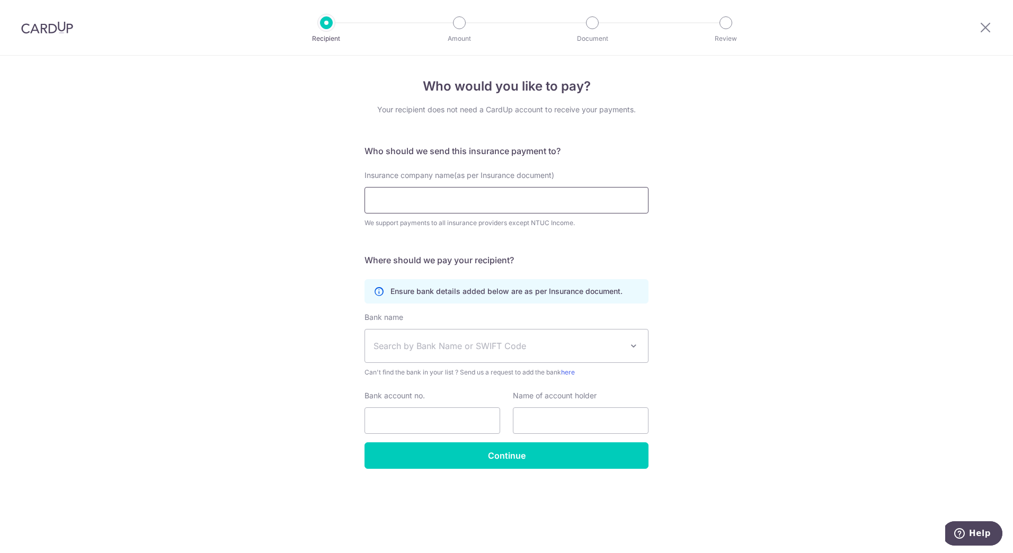
click at [515, 204] on input "Insurance company name(as per Insurance document)" at bounding box center [507, 200] width 284 height 26
click at [835, 192] on div "Who would you like to pay? Your recipient does not need a CardUp account to rec…" at bounding box center [506, 305] width 1013 height 498
click at [519, 201] on input "Insurance company name(as per Insurance document)" at bounding box center [507, 200] width 284 height 26
type input "FWD"
click at [718, 217] on div "Who would you like to pay? Your recipient does not need a CardUp account to rec…" at bounding box center [506, 305] width 1013 height 498
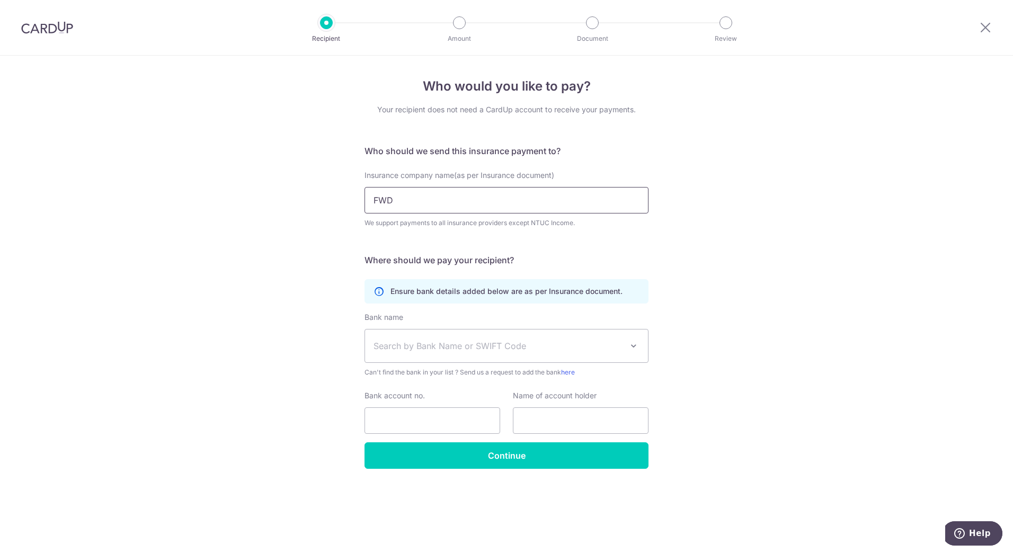
click at [543, 205] on input "FWD" at bounding box center [507, 200] width 284 height 26
click at [728, 221] on div "Who would you like to pay? Your recipient does not need a CardUp account to rec…" at bounding box center [506, 305] width 1013 height 498
click at [980, 35] on div at bounding box center [985, 27] width 55 height 55
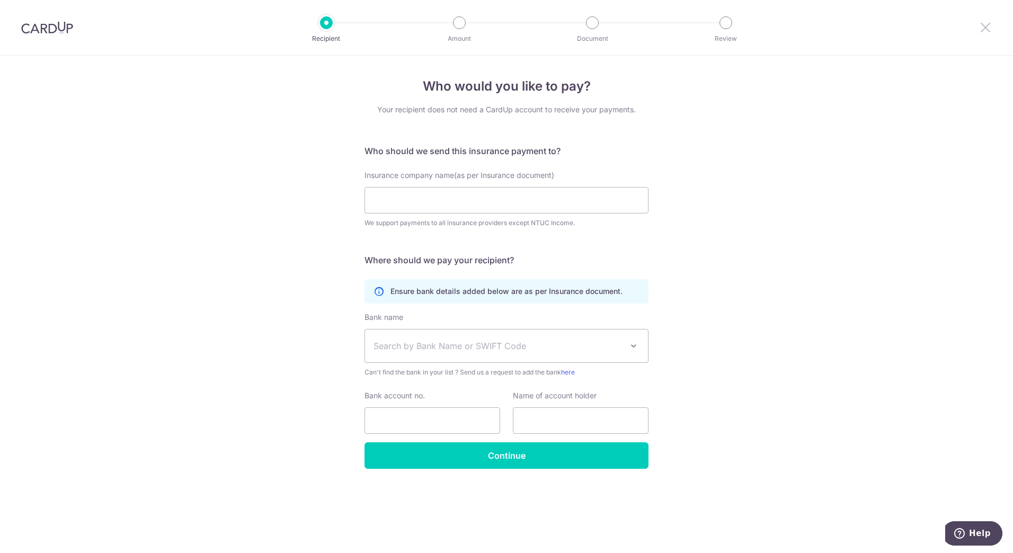
click at [983, 31] on icon at bounding box center [985, 27] width 13 height 13
click at [978, 25] on div at bounding box center [985, 27] width 55 height 55
click at [992, 29] on div at bounding box center [985, 27] width 55 height 55
click at [987, 28] on icon at bounding box center [985, 27] width 13 height 13
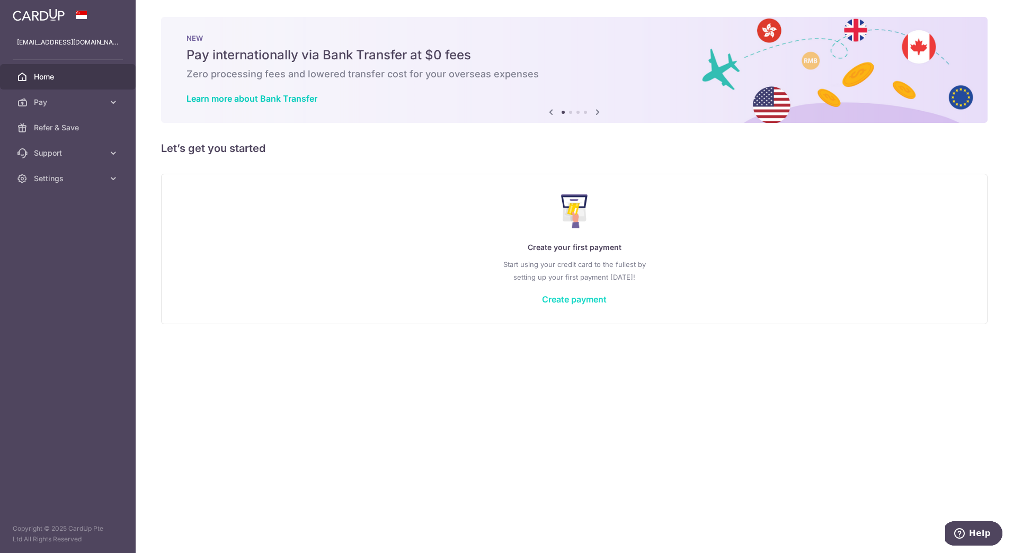
click at [574, 302] on link "Create payment" at bounding box center [574, 299] width 65 height 11
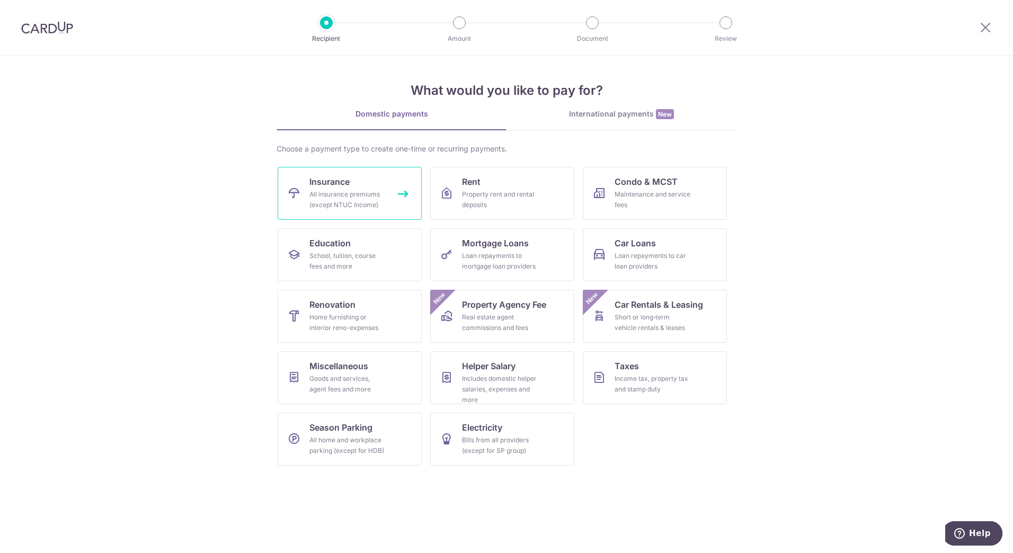
click at [376, 190] on div "All insurance premiums (except NTUC Income)" at bounding box center [347, 199] width 76 height 21
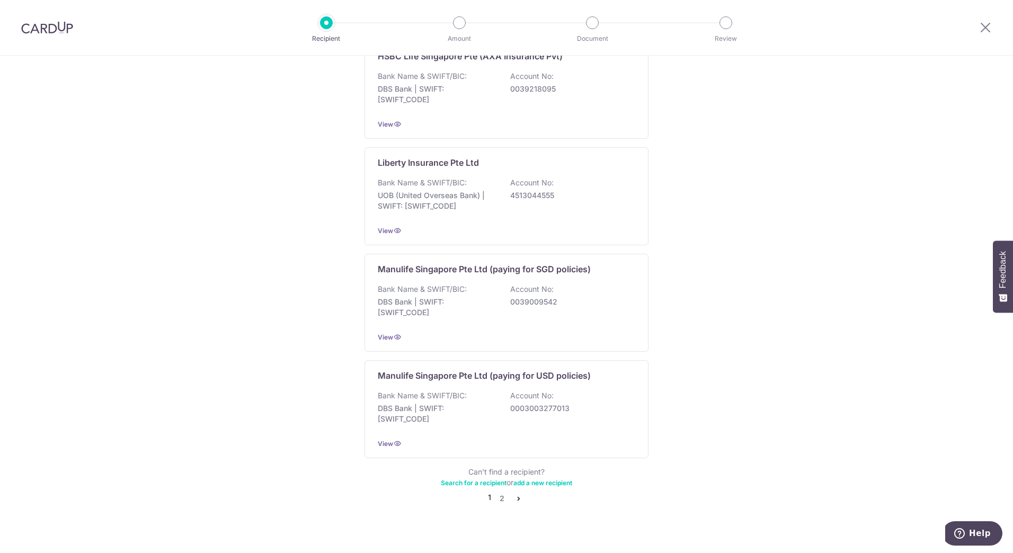
scroll to position [894, 0]
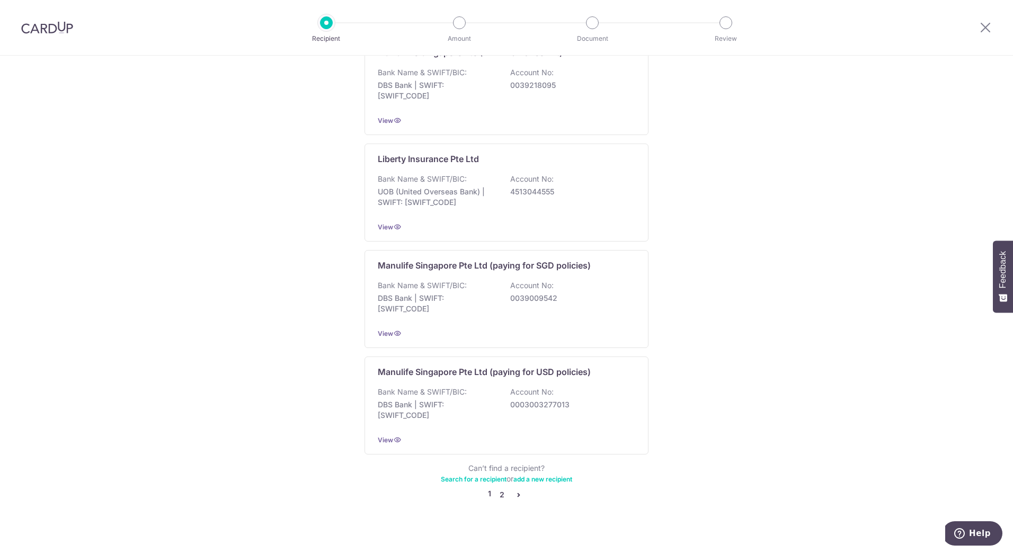
click at [498, 489] on link "2" at bounding box center [502, 495] width 13 height 13
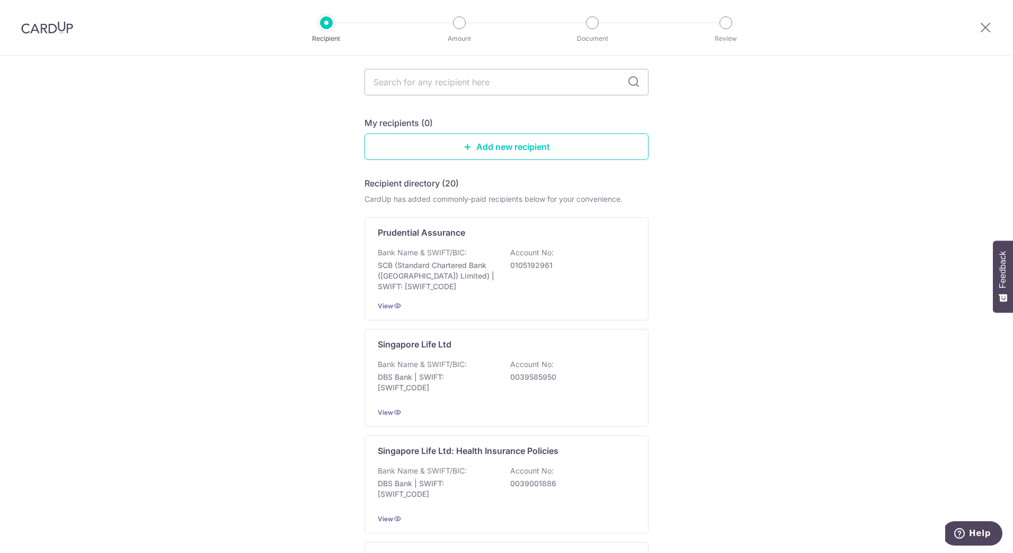
scroll to position [0, 0]
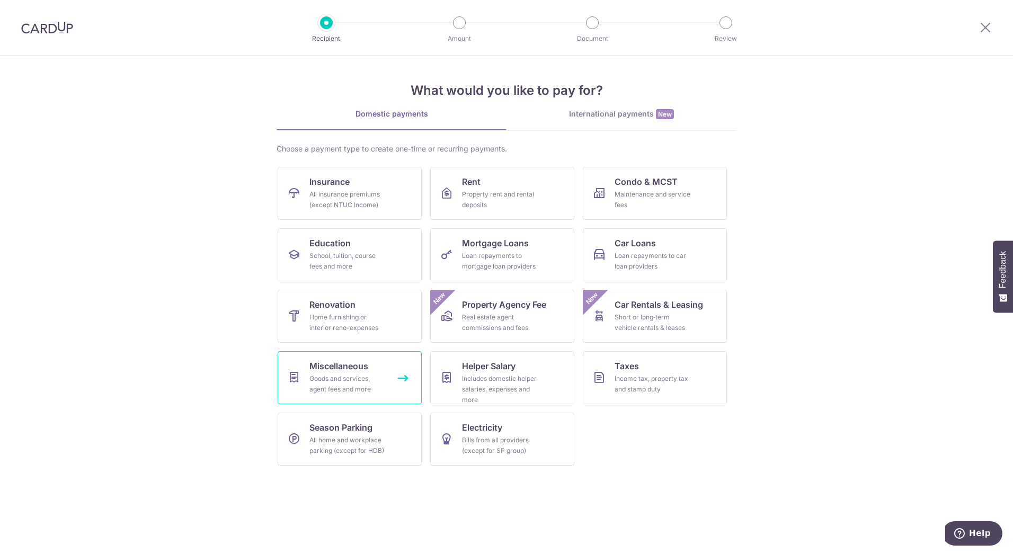
click at [366, 386] on div "Goods and services, agent fees and more" at bounding box center [347, 384] width 76 height 21
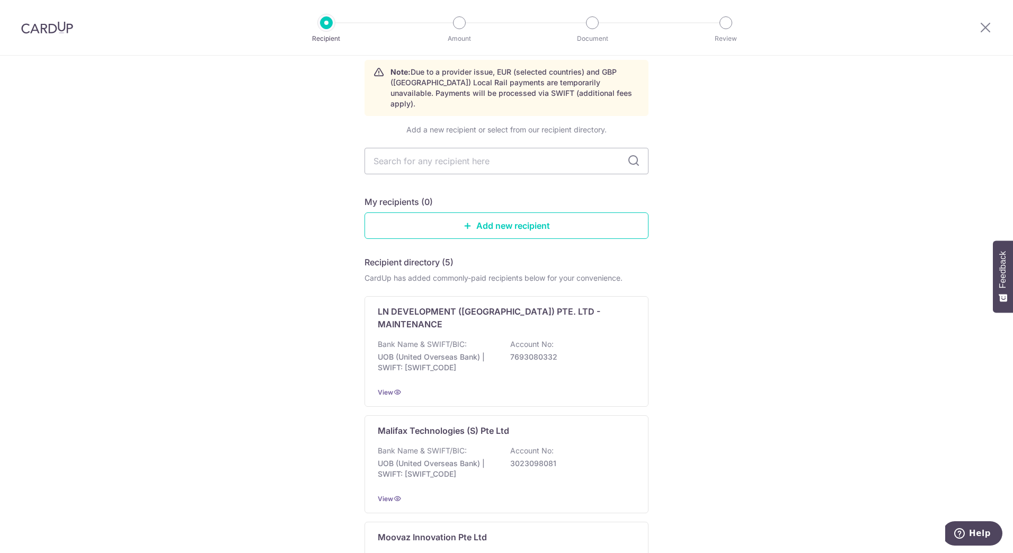
scroll to position [28, 0]
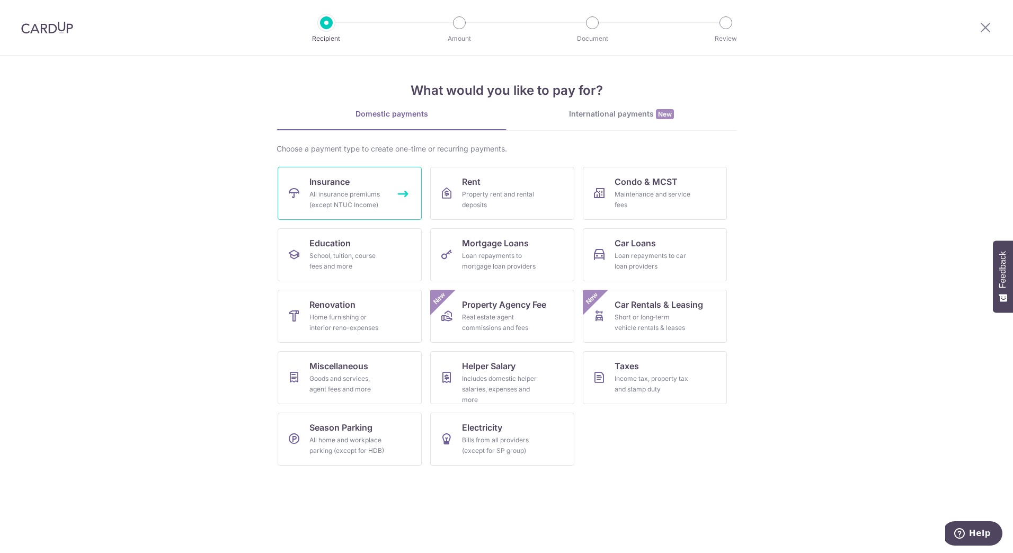
click at [350, 192] on div "All insurance premiums (except NTUC Income)" at bounding box center [347, 199] width 76 height 21
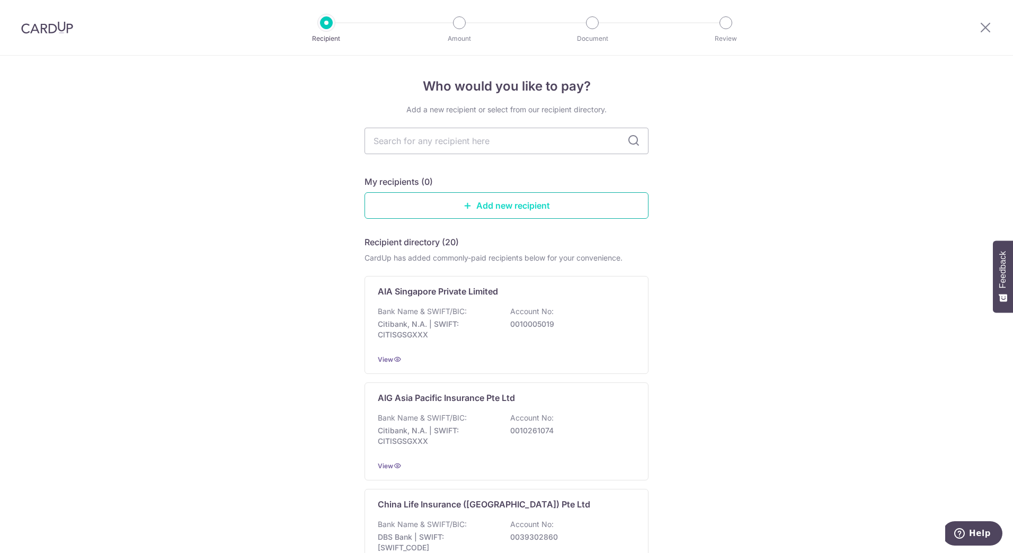
click at [541, 205] on link "Add new recipient" at bounding box center [507, 205] width 284 height 26
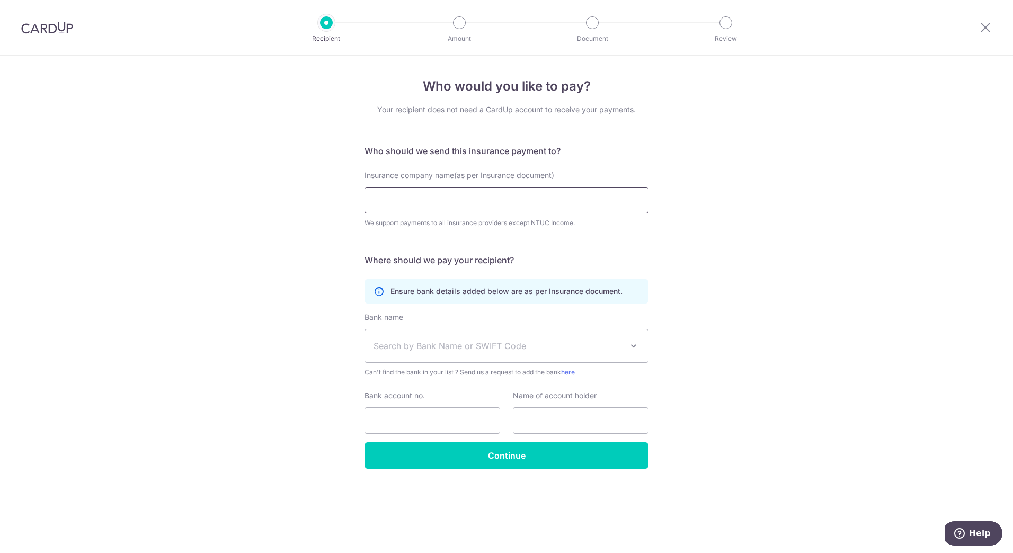
click at [519, 201] on input "Insurance company name(as per Insurance document)" at bounding box center [507, 200] width 284 height 26
click at [712, 197] on div "Who would you like to pay? Your recipient does not need a CardUp account to rec…" at bounding box center [506, 305] width 1013 height 498
click at [529, 351] on span "Search by Bank Name or SWIFT Code" at bounding box center [498, 346] width 249 height 13
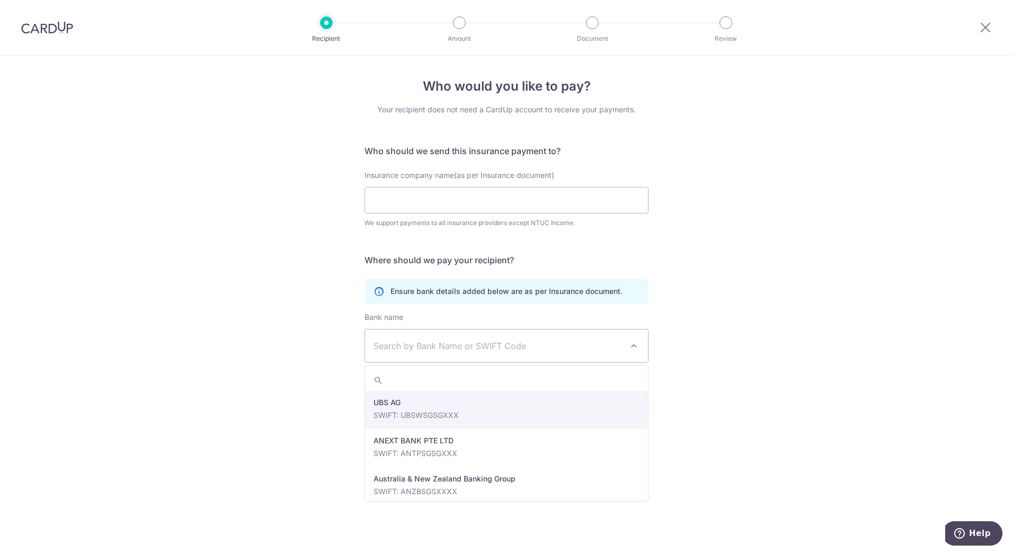
click at [542, 351] on span "Search by Bank Name or SWIFT Code" at bounding box center [498, 346] width 249 height 13
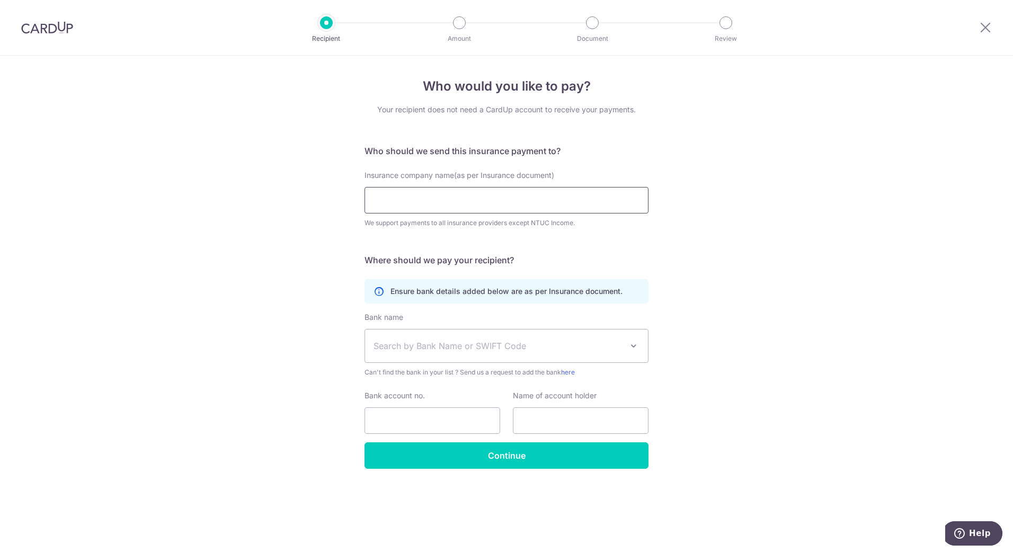
click at [529, 197] on input "Insurance company name(as per Insurance document)" at bounding box center [507, 200] width 284 height 26
paste input "FWD Singapore Pte. Ltd"
type input "FWD Singapore Pte. Ltd"
click at [487, 342] on span "Search by Bank Name or SWIFT Code" at bounding box center [498, 346] width 249 height 13
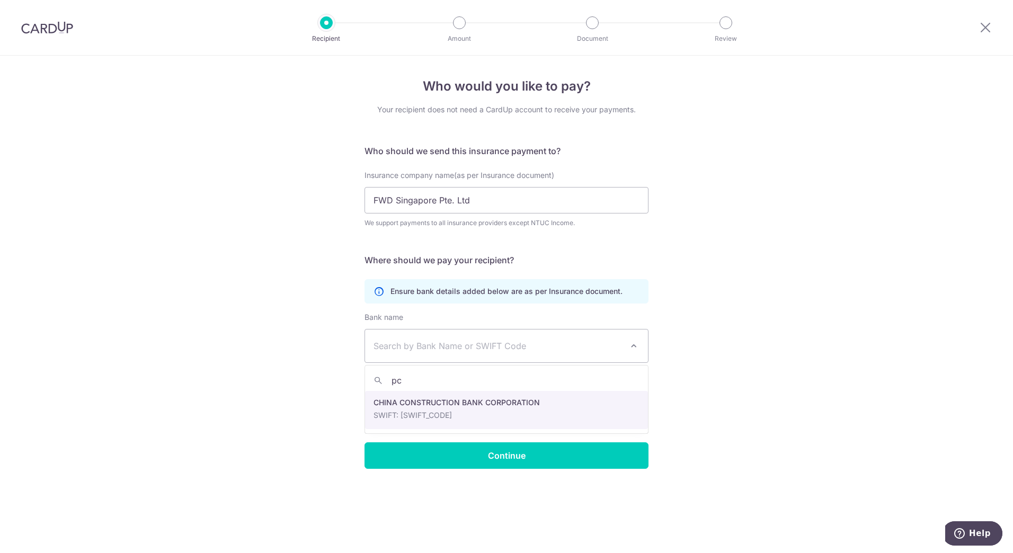
type input "p"
type input "ocbc"
select select "12"
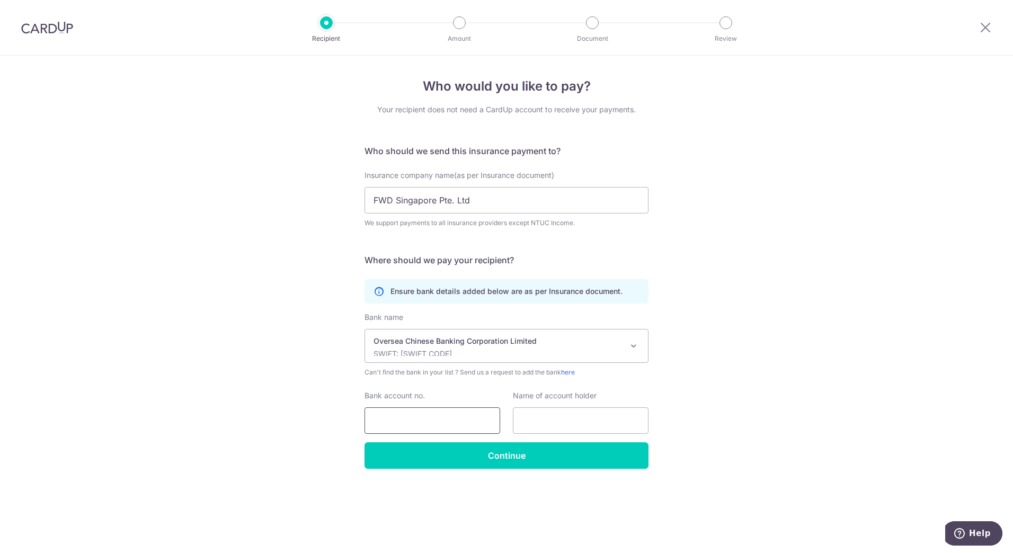
click at [443, 420] on input "Bank account no." at bounding box center [433, 421] width 136 height 26
paste input "713-858975-001"
click at [397, 423] on input "713-858975-001" at bounding box center [433, 421] width 136 height 26
click at [427, 423] on input "713858975-001" at bounding box center [433, 421] width 136 height 26
type input "713858975001"
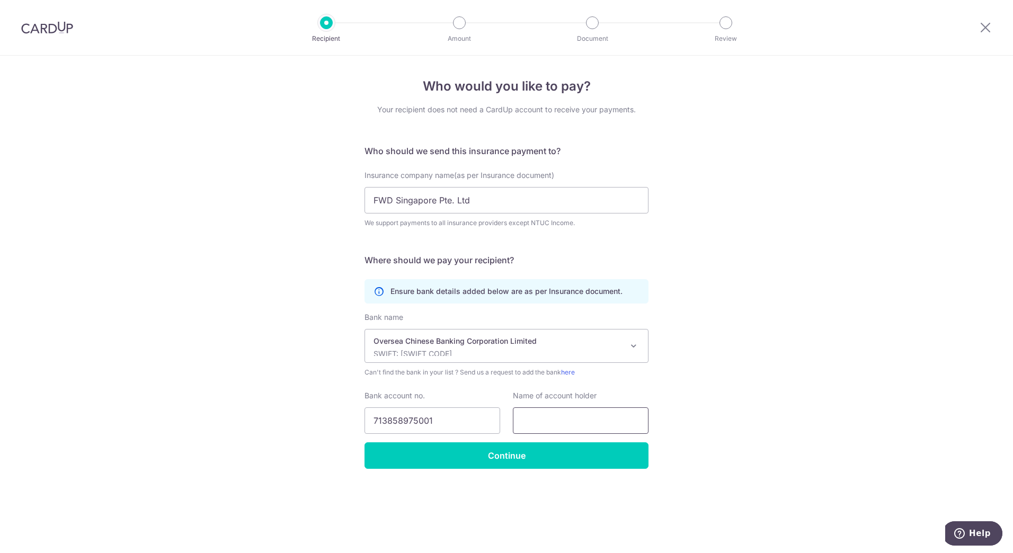
click at [544, 420] on input "text" at bounding box center [581, 421] width 136 height 26
paste input "FWD Singapore Pte. Ltd"
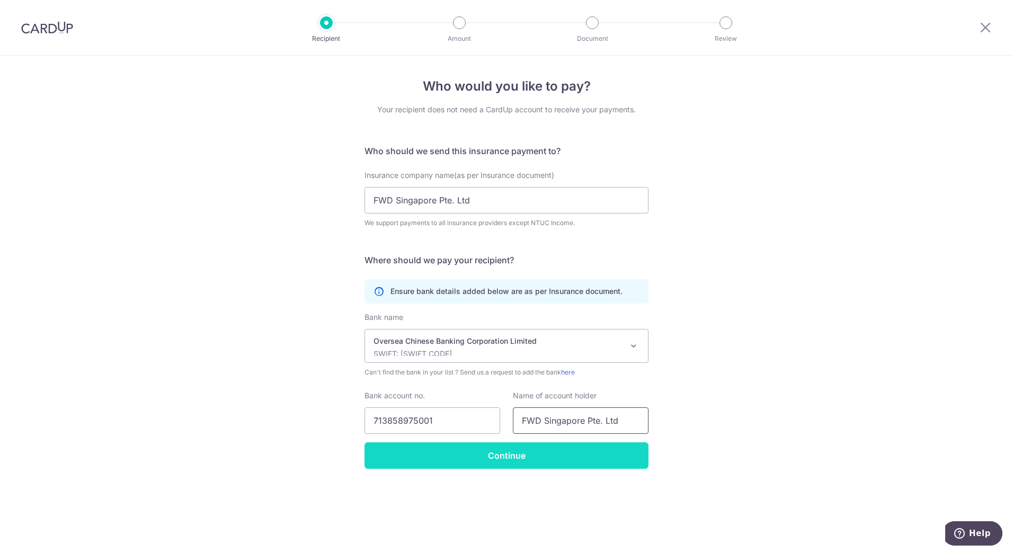
type input "FWD Singapore Pte. Ltd"
click at [535, 453] on input "Continue" at bounding box center [507, 456] width 284 height 26
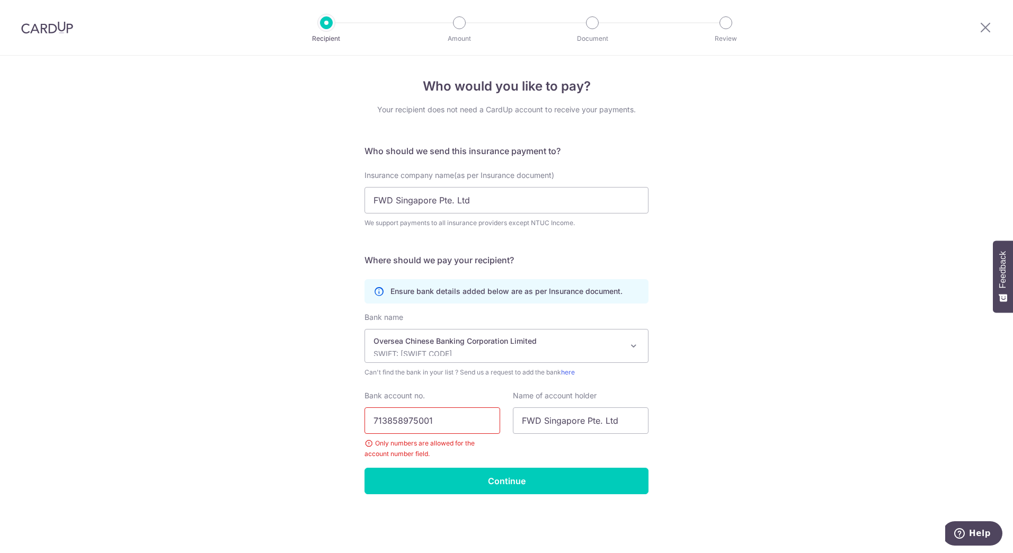
click at [461, 420] on input "713858975001" at bounding box center [433, 421] width 136 height 26
click at [379, 420] on input "713858975001" at bounding box center [433, 421] width 136 height 26
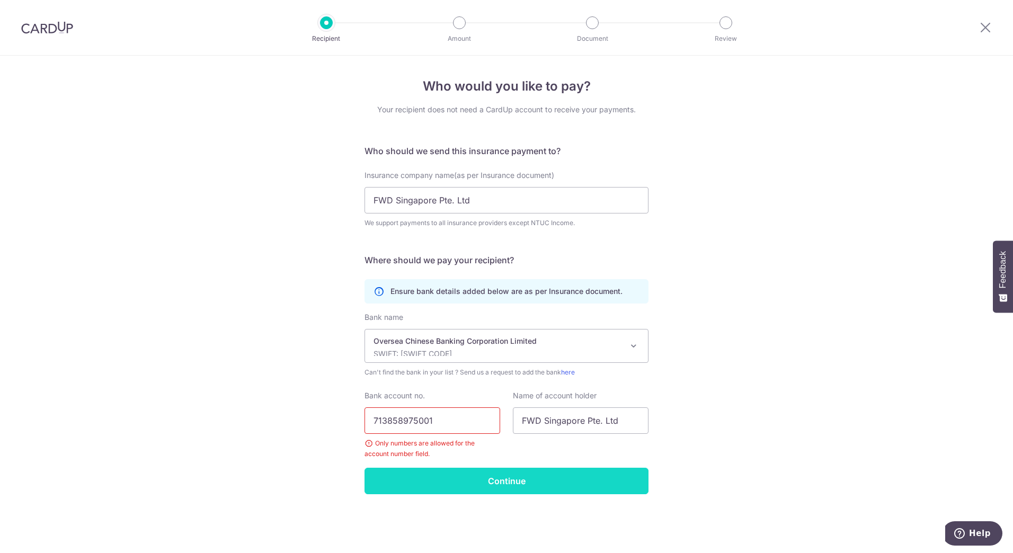
type input "713858975001"
click at [497, 487] on input "Continue" at bounding box center [507, 481] width 284 height 26
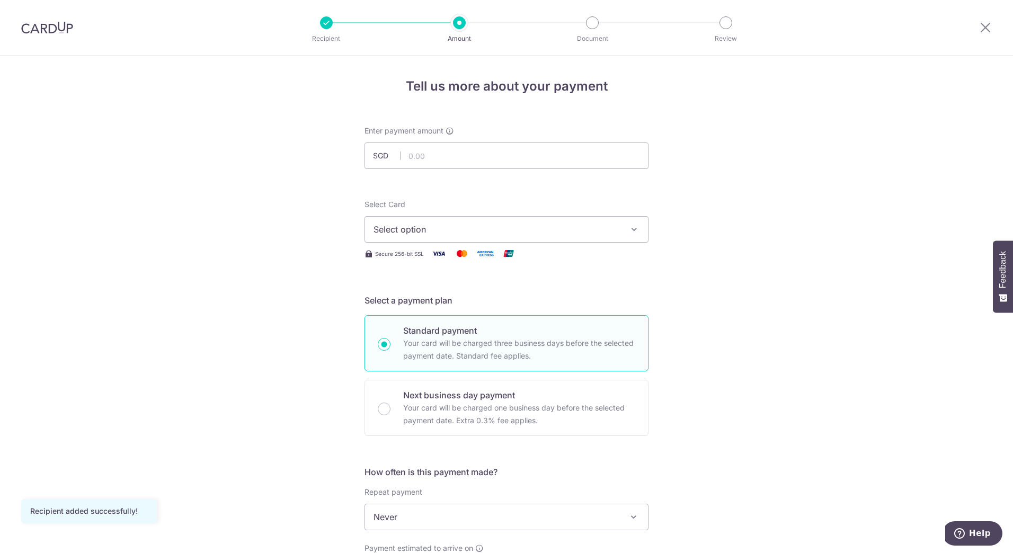
click at [702, 315] on div "Tell us more about your payment Enter payment amount SGD Recipient added succes…" at bounding box center [506, 535] width 1013 height 959
